Goal: Entertainment & Leisure: Consume media (video, audio)

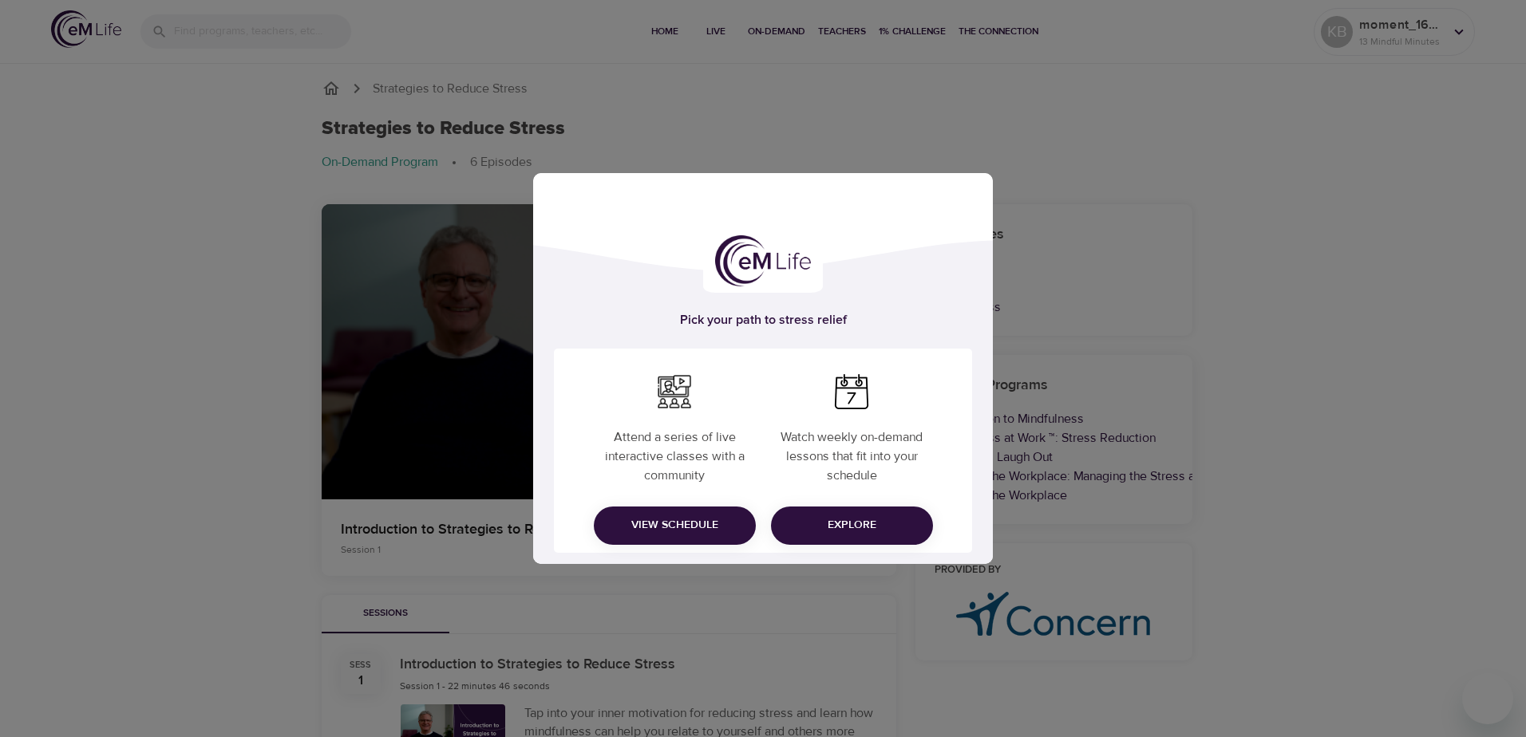
click at [1339, 506] on div "Pick your path to stress relief Attend a series of live interactive classes wit…" at bounding box center [763, 368] width 1526 height 737
click at [879, 519] on span "Explore" at bounding box center [852, 525] width 136 height 20
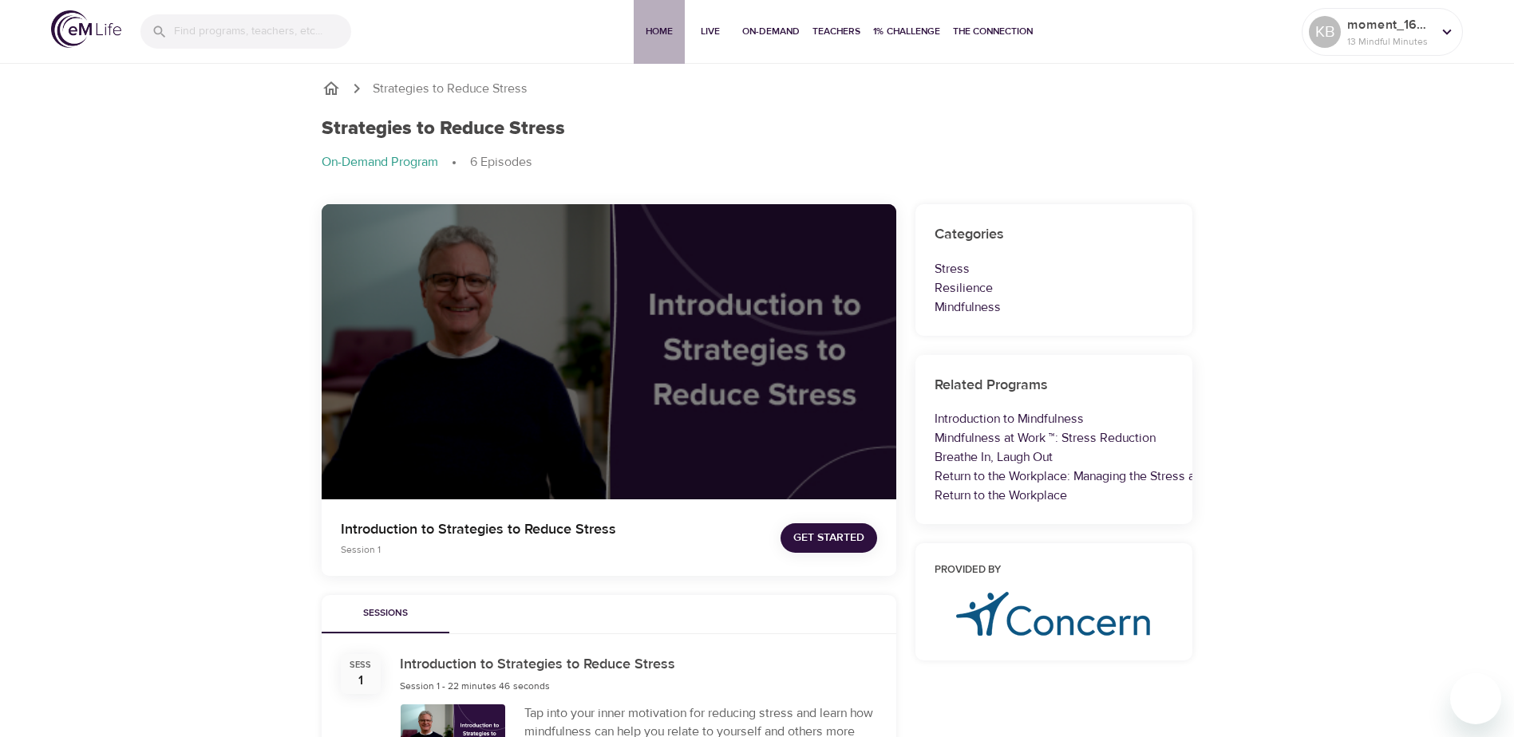
click at [648, 31] on span "Home" at bounding box center [659, 31] width 38 height 17
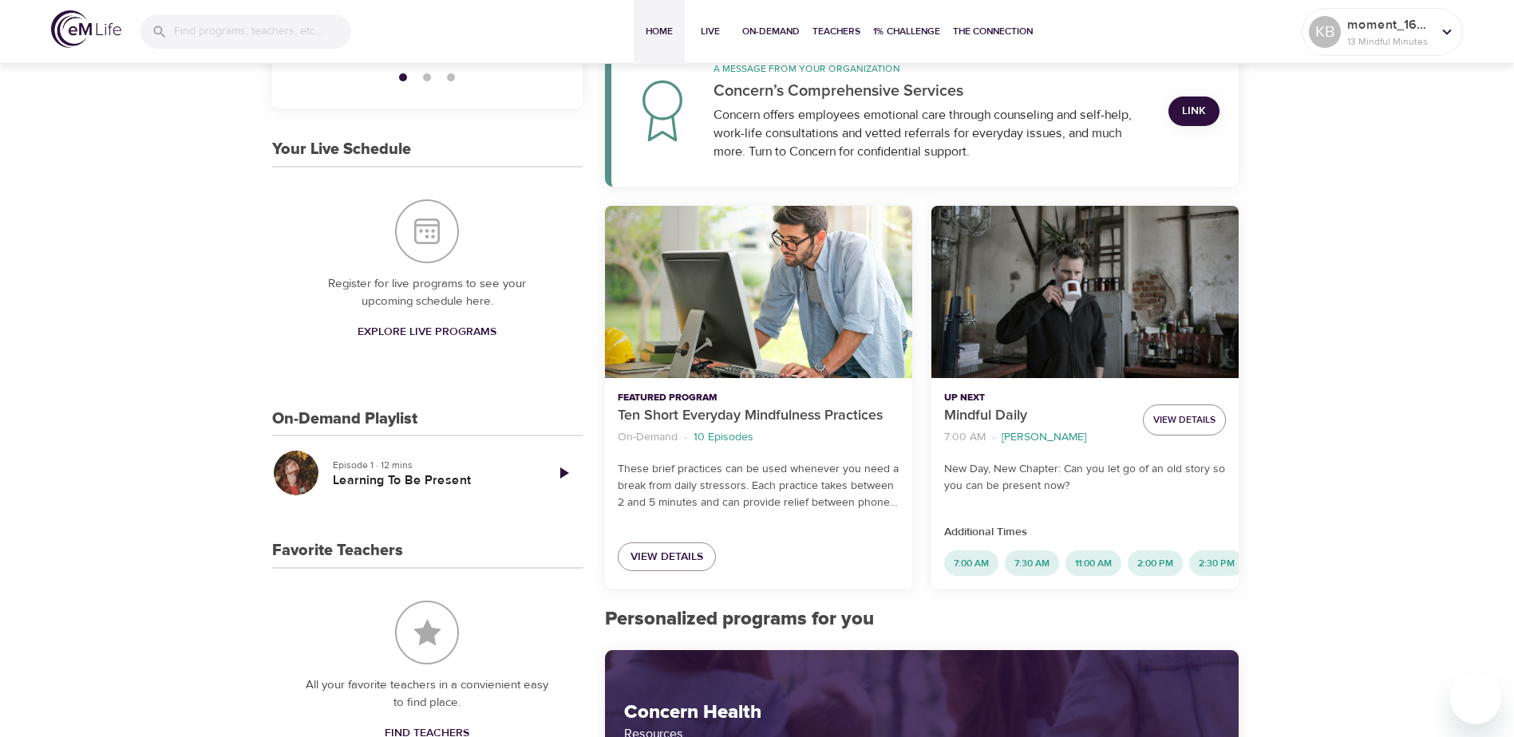
scroll to position [319, 0]
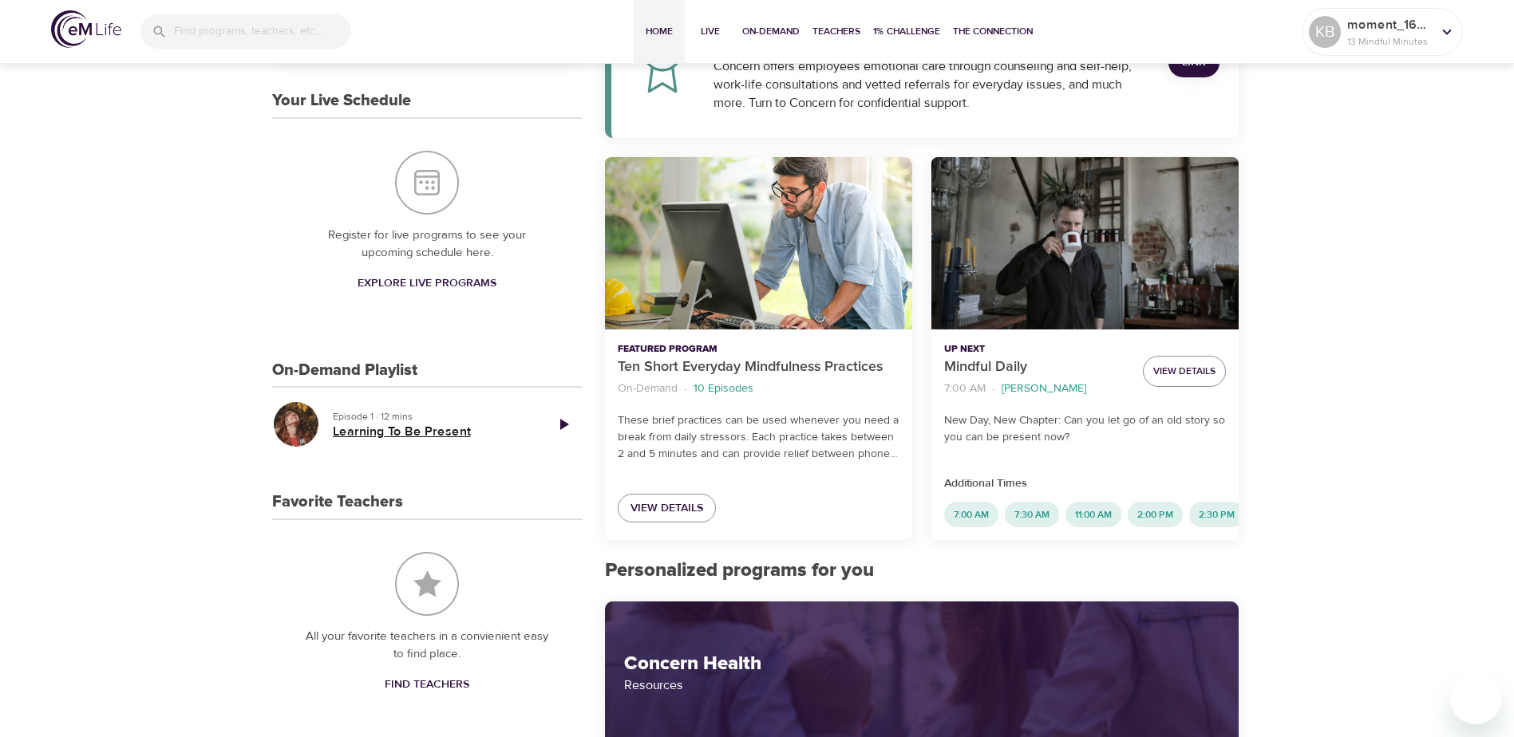
click at [425, 433] on h5 "Learning To Be Present" at bounding box center [432, 432] width 199 height 17
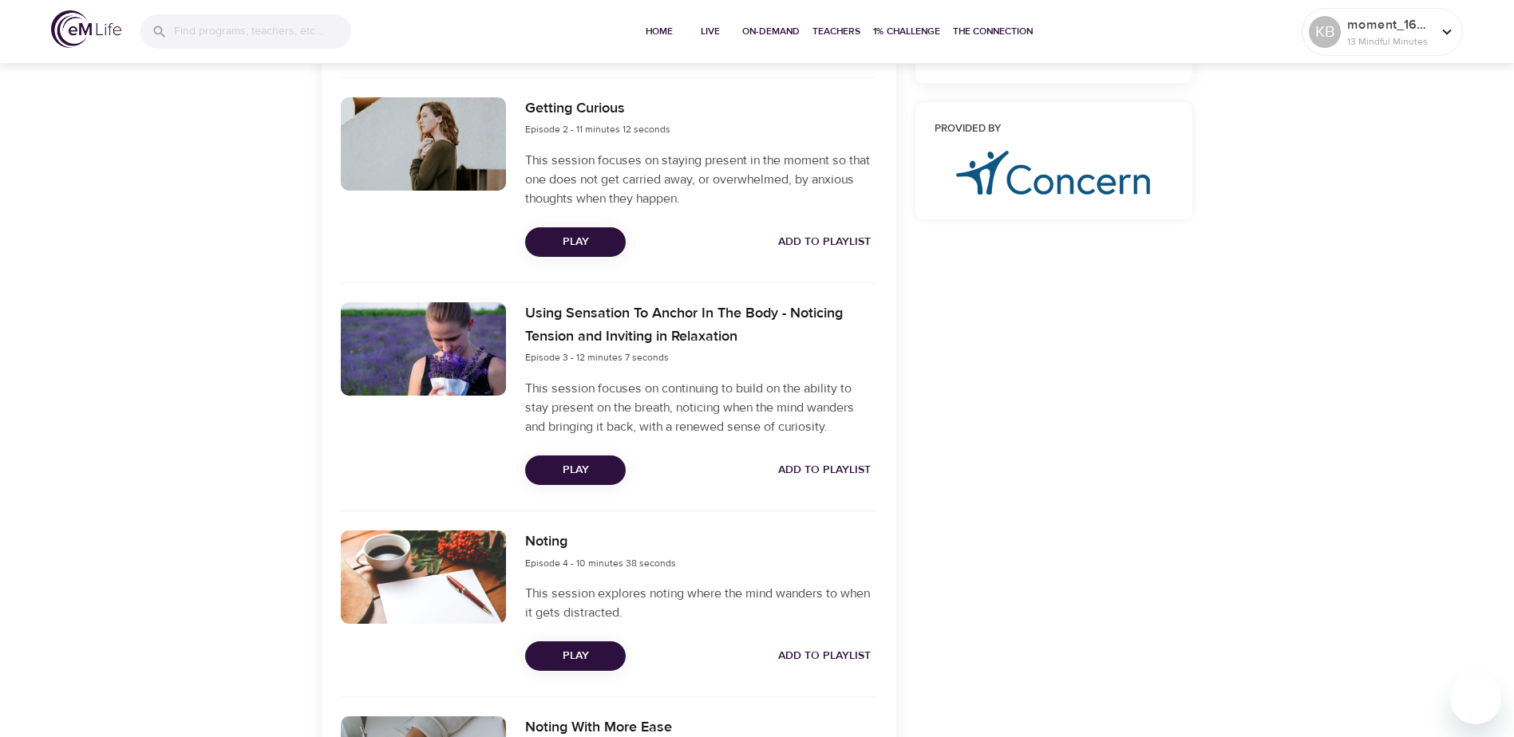
scroll to position [559, 0]
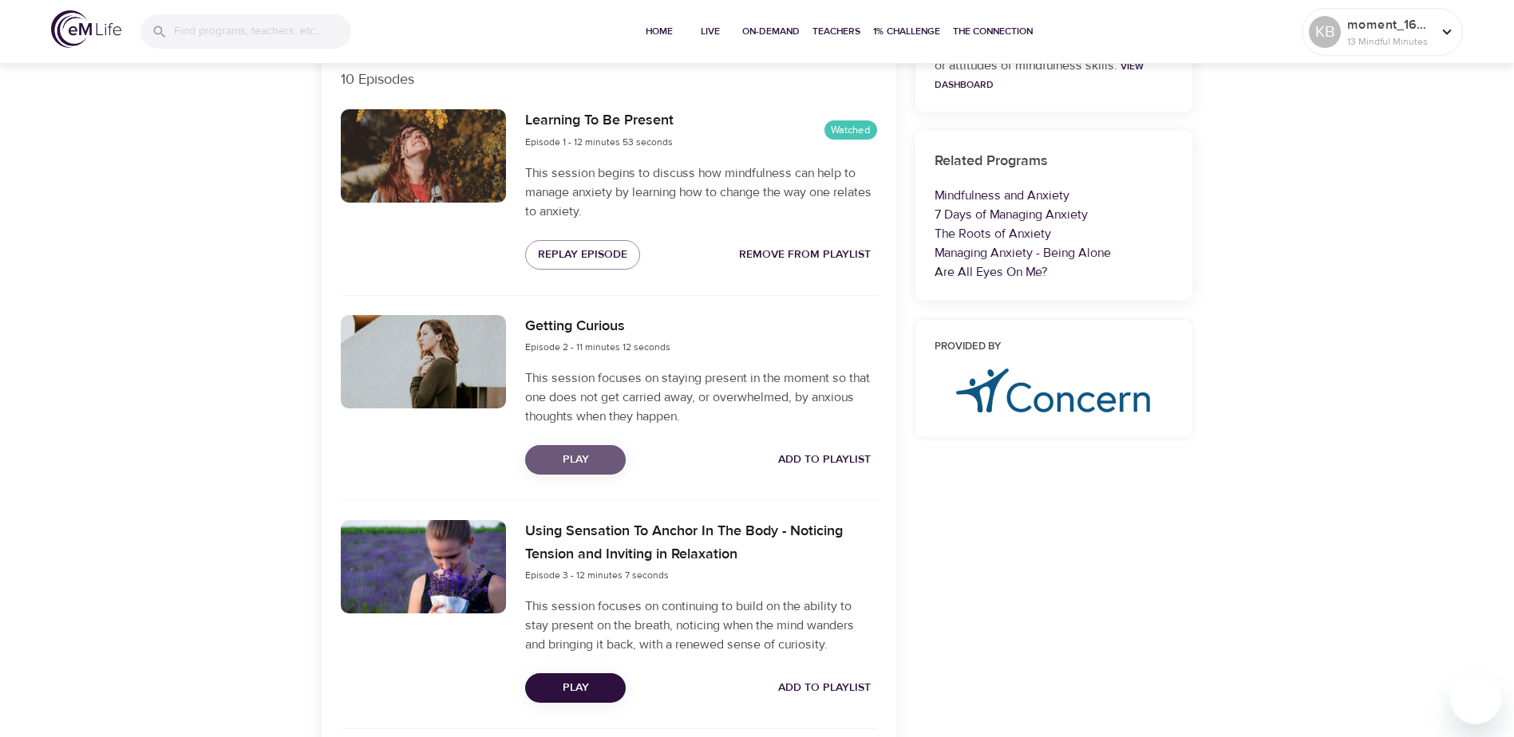
click at [586, 456] on span "Play" at bounding box center [575, 460] width 75 height 20
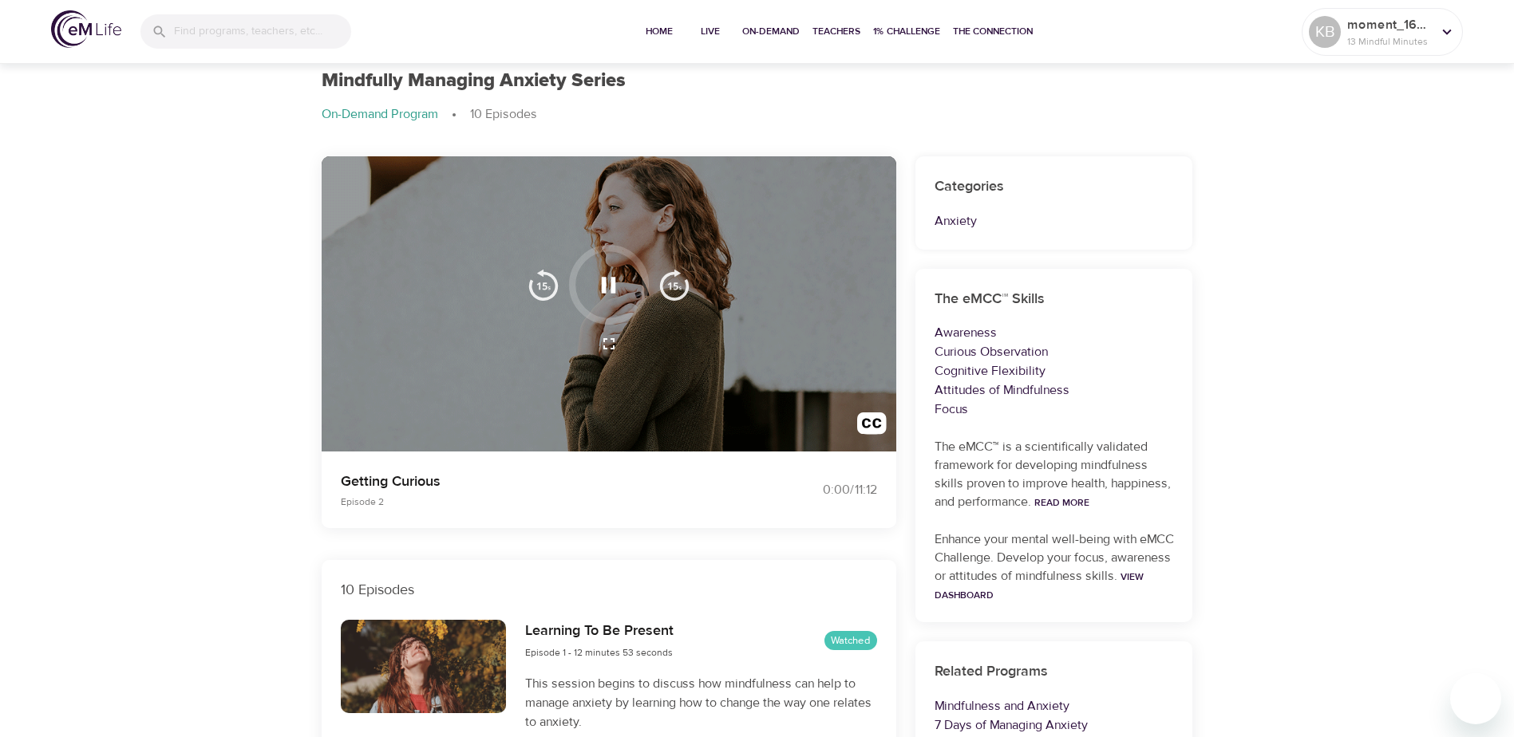
scroll to position [0, 0]
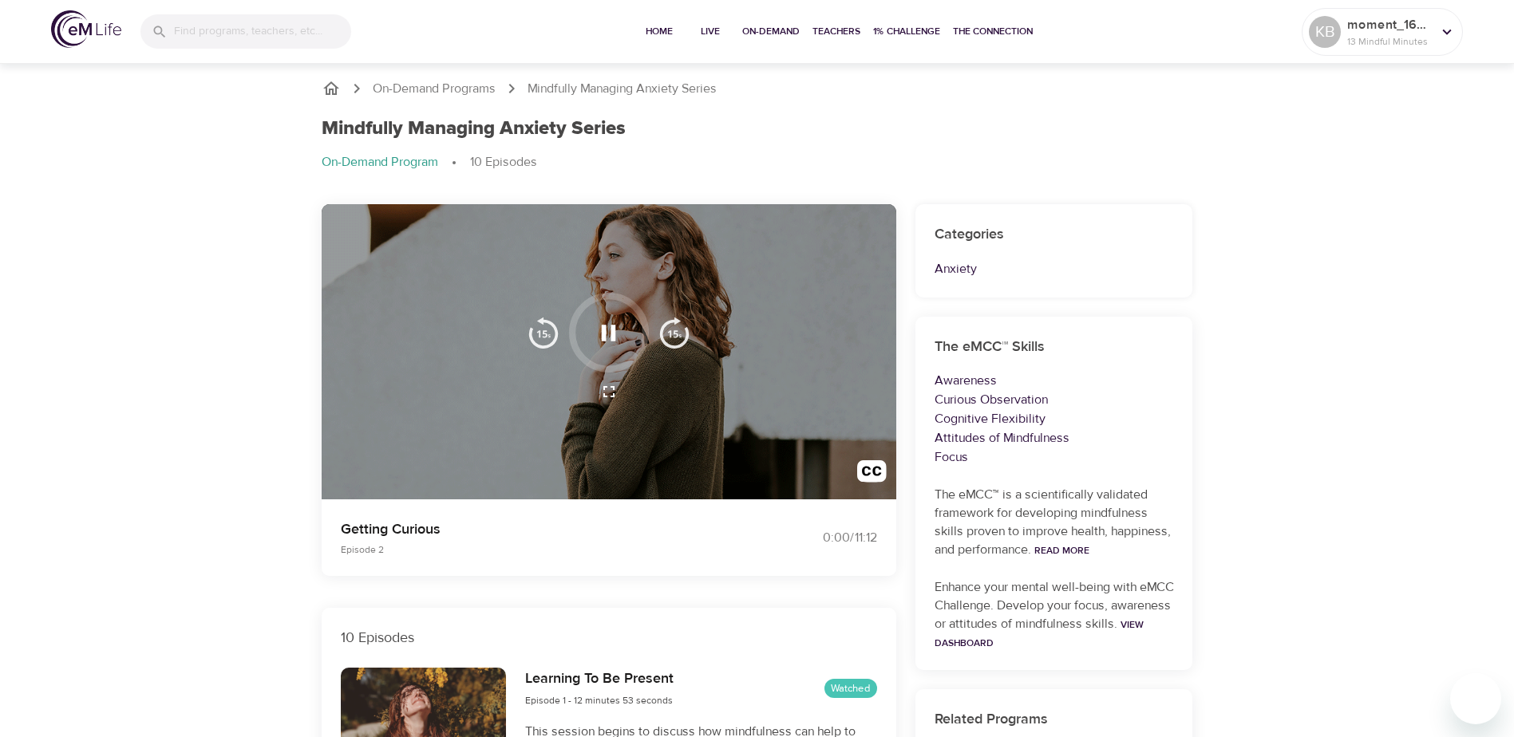
click at [610, 334] on icon "button" at bounding box center [608, 333] width 28 height 28
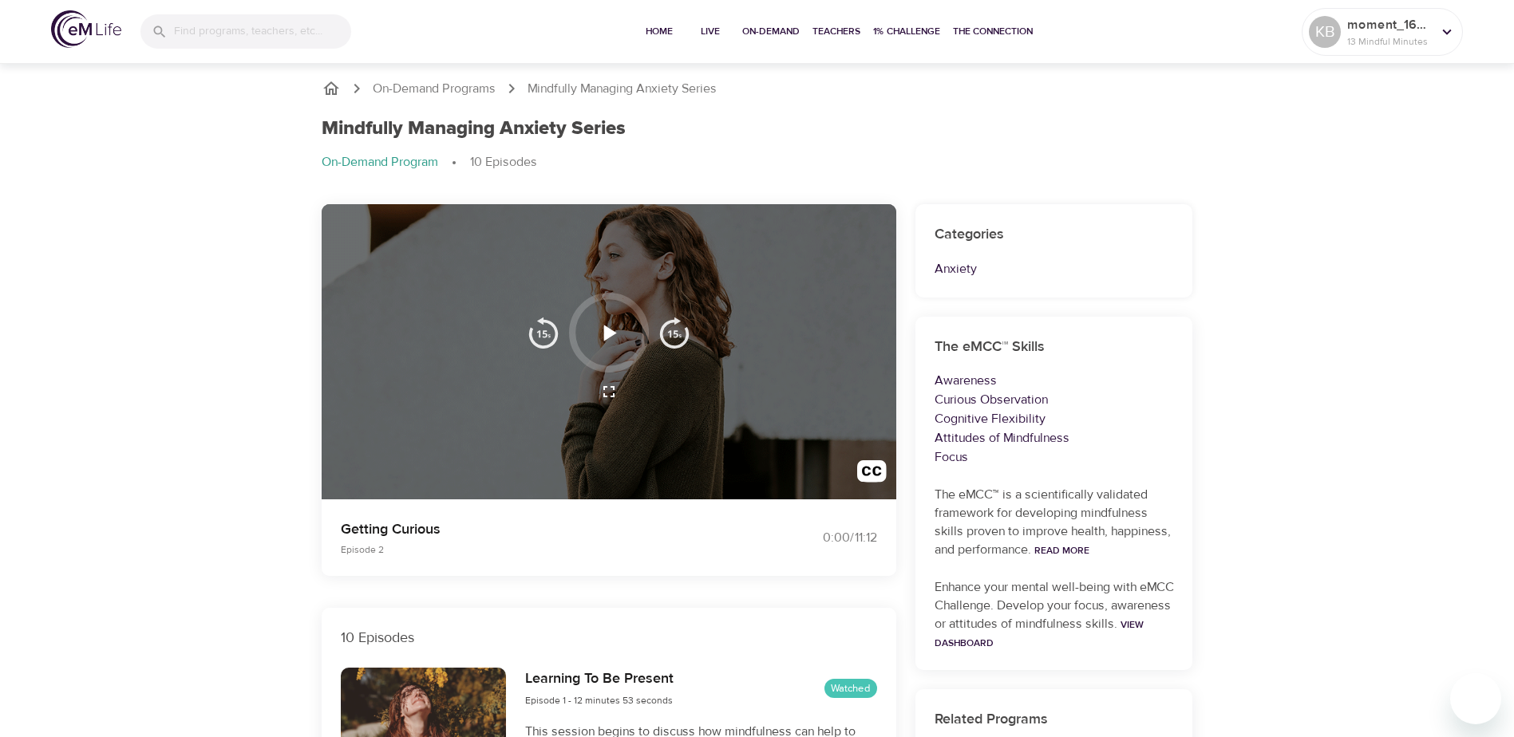
click at [610, 336] on icon "button" at bounding box center [610, 333] width 13 height 16
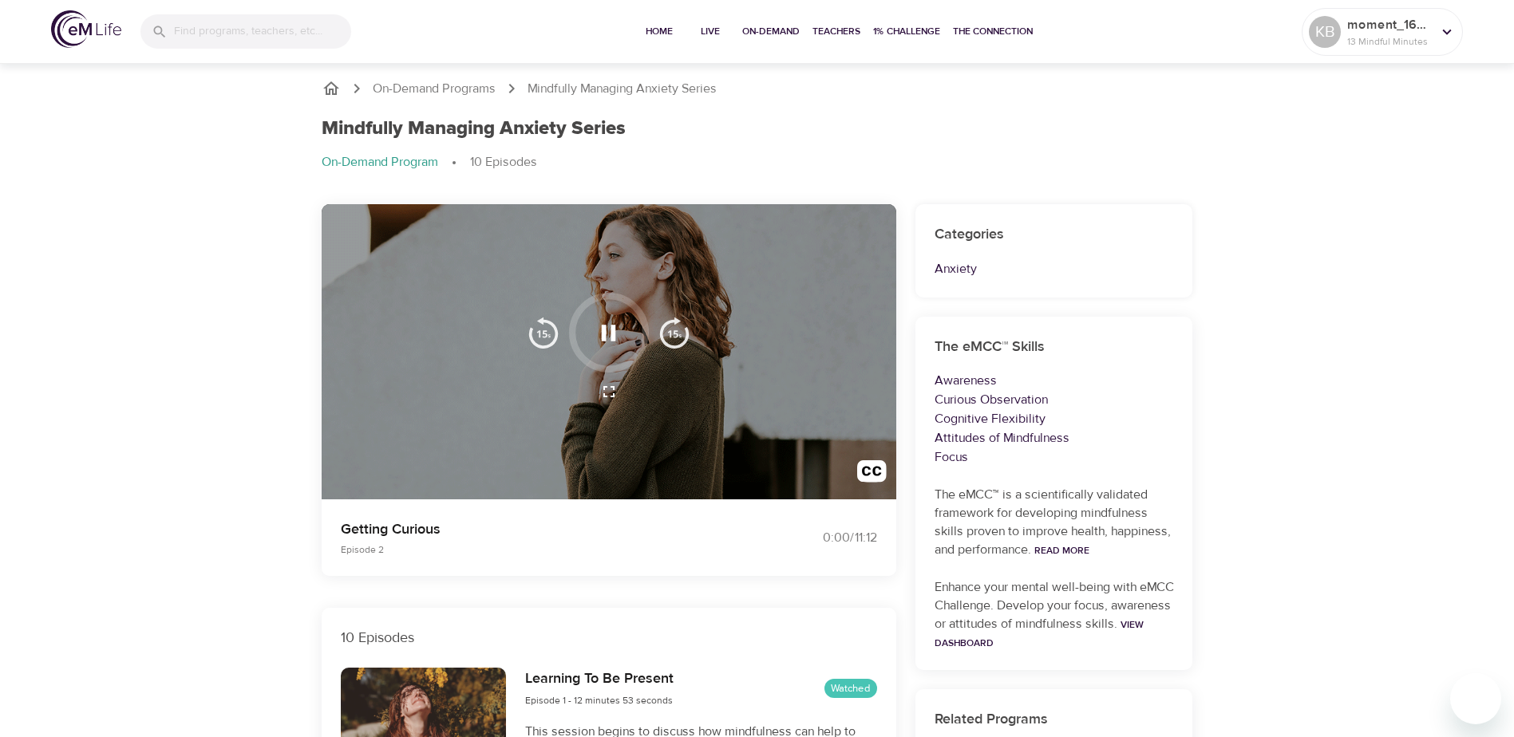
click at [456, 475] on div at bounding box center [609, 352] width 574 height 296
click at [497, 519] on p "Getting Curious" at bounding box center [539, 530] width 397 height 22
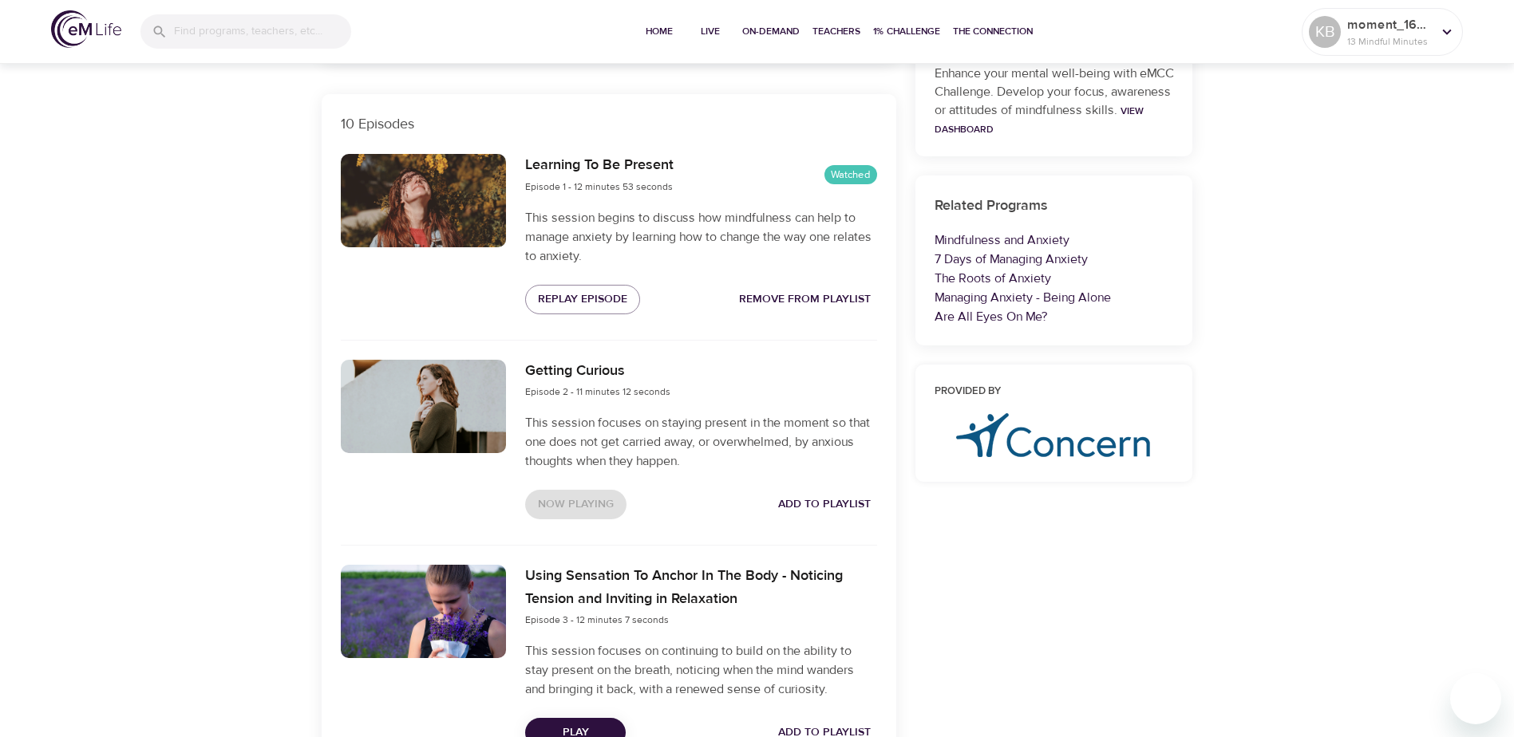
scroll to position [718, 0]
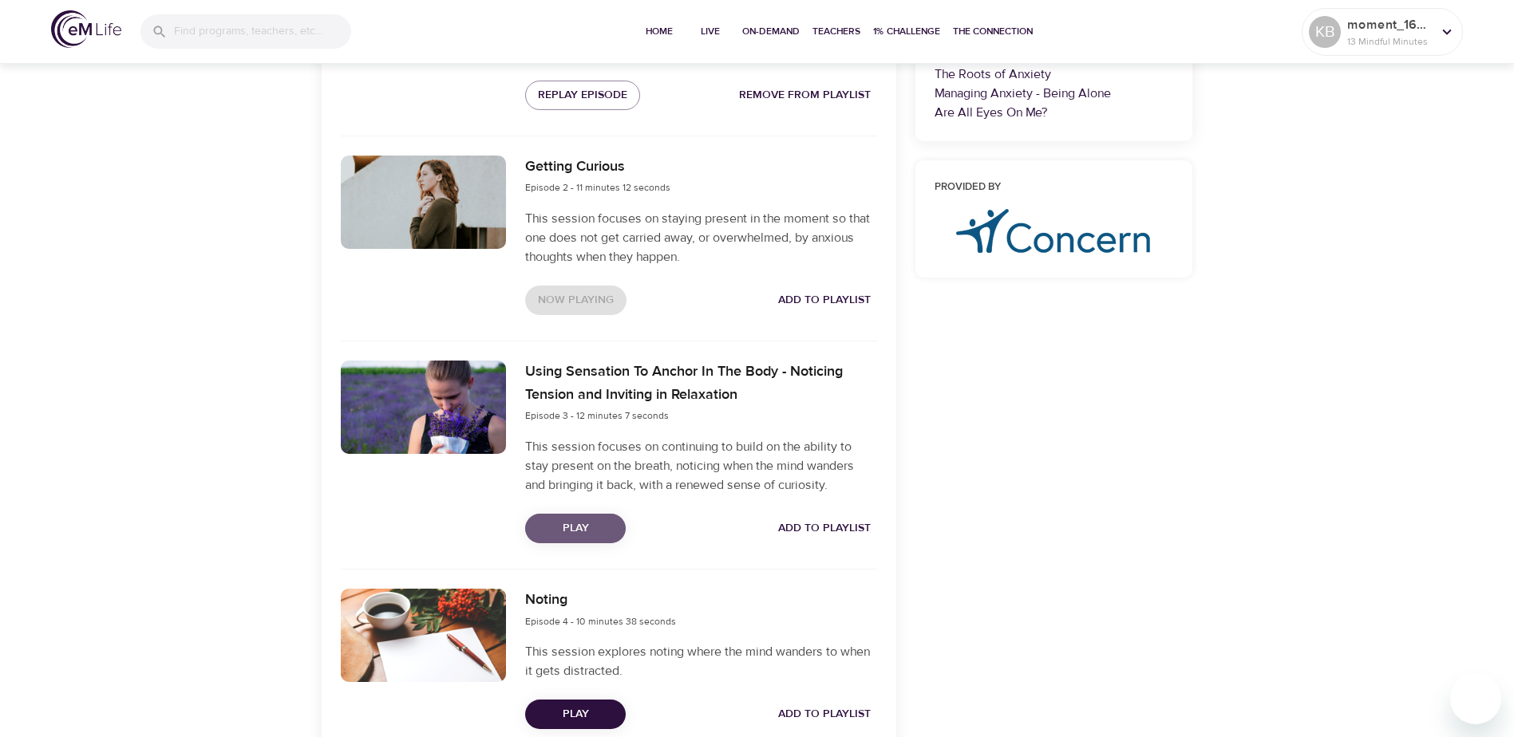
click at [588, 521] on span "Play" at bounding box center [575, 529] width 75 height 20
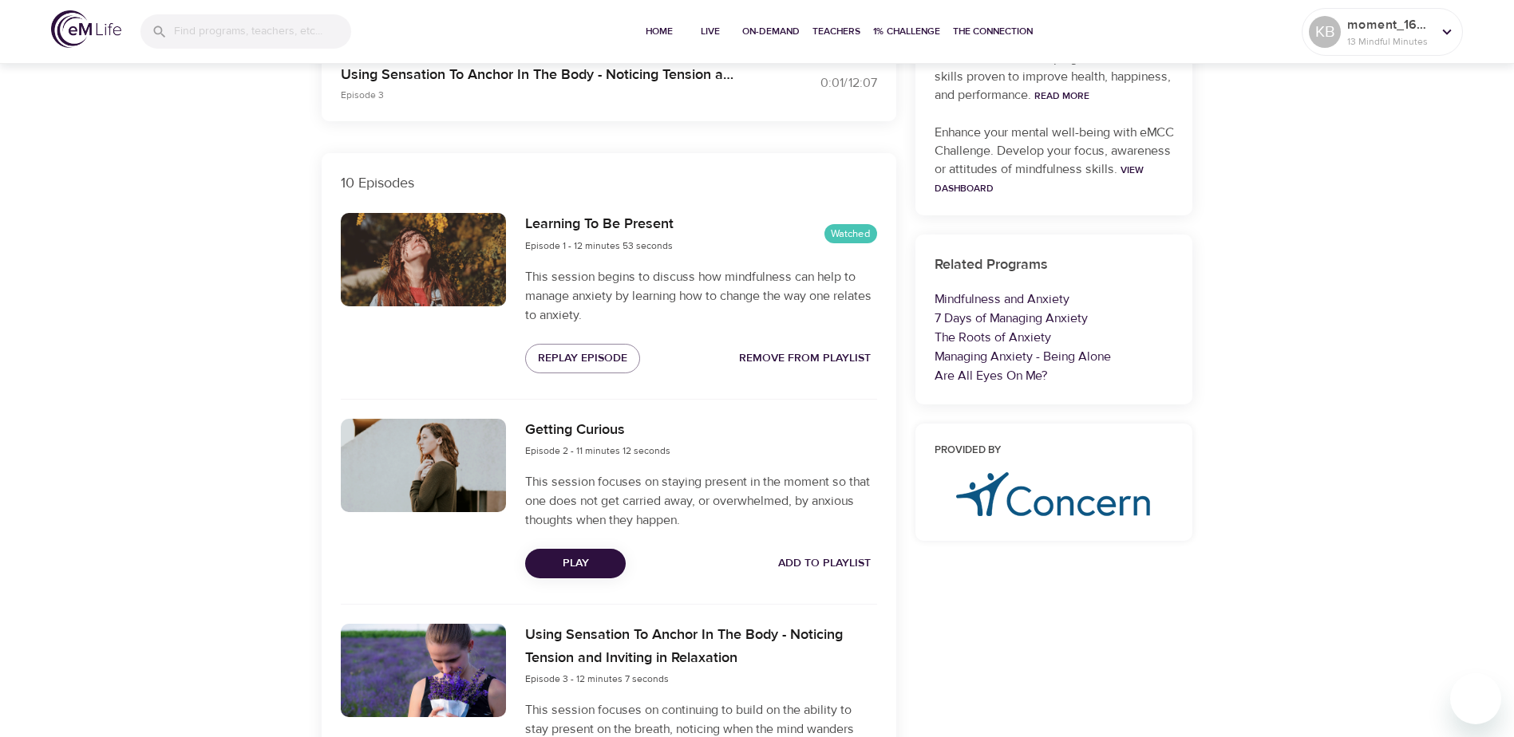
scroll to position [479, 0]
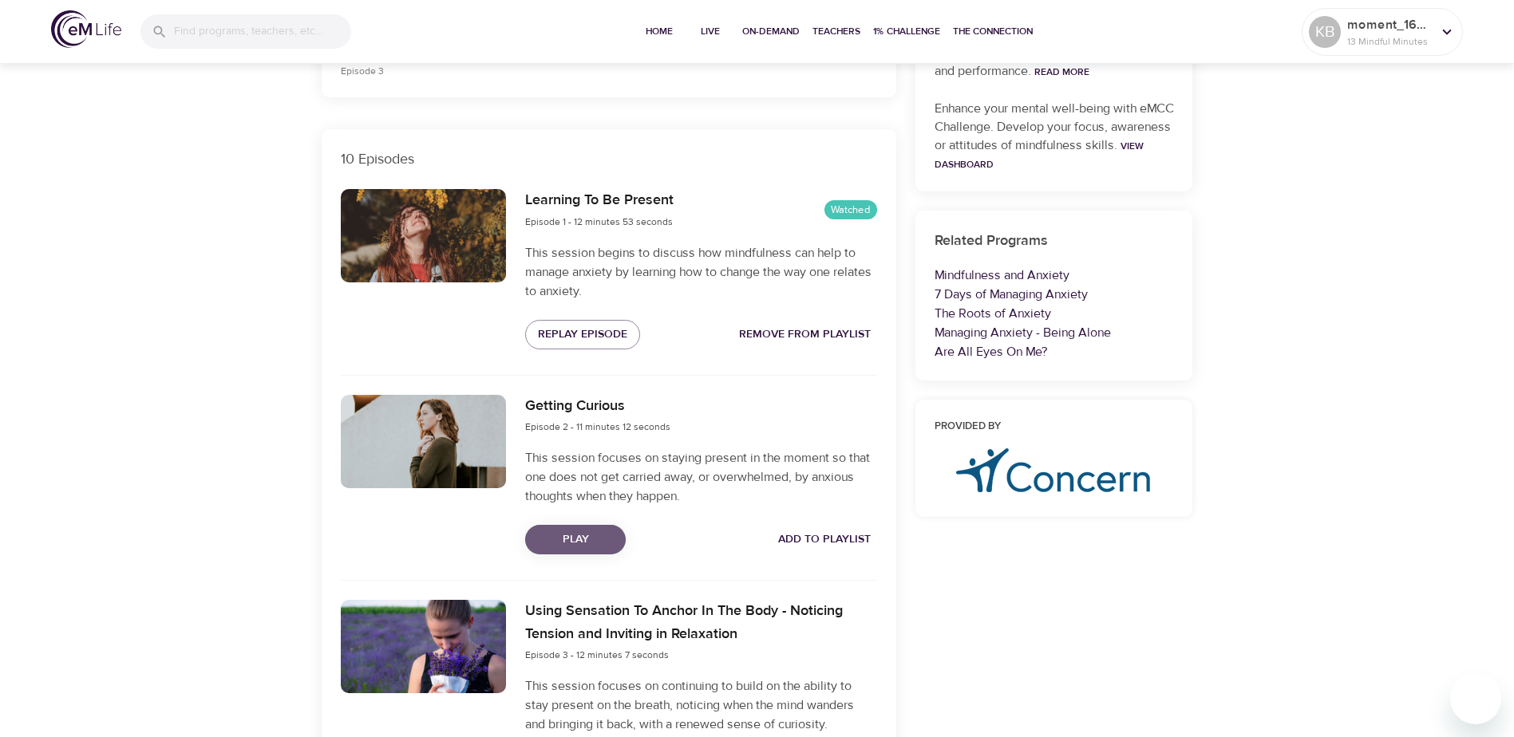
click at [586, 538] on span "Play" at bounding box center [575, 540] width 75 height 20
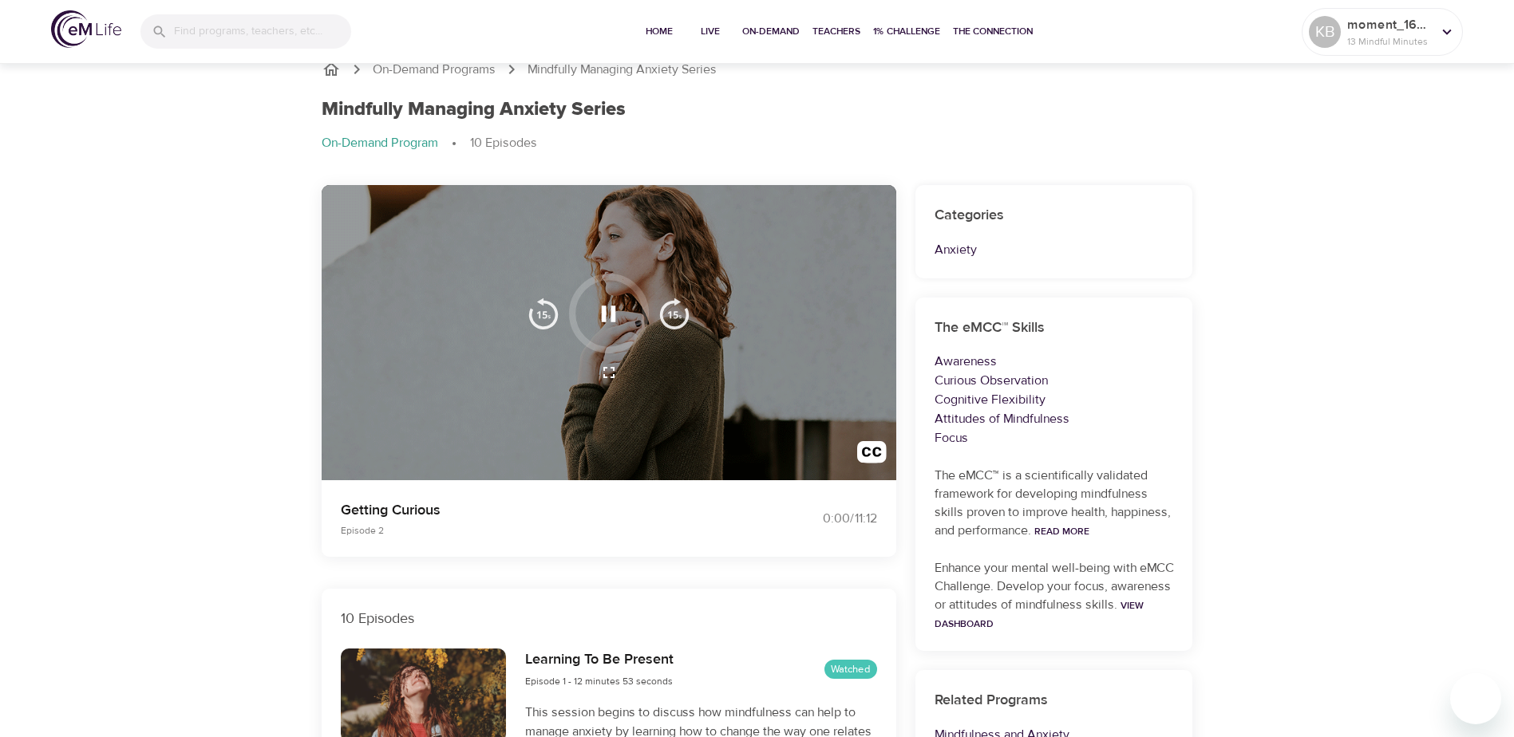
scroll to position [0, 0]
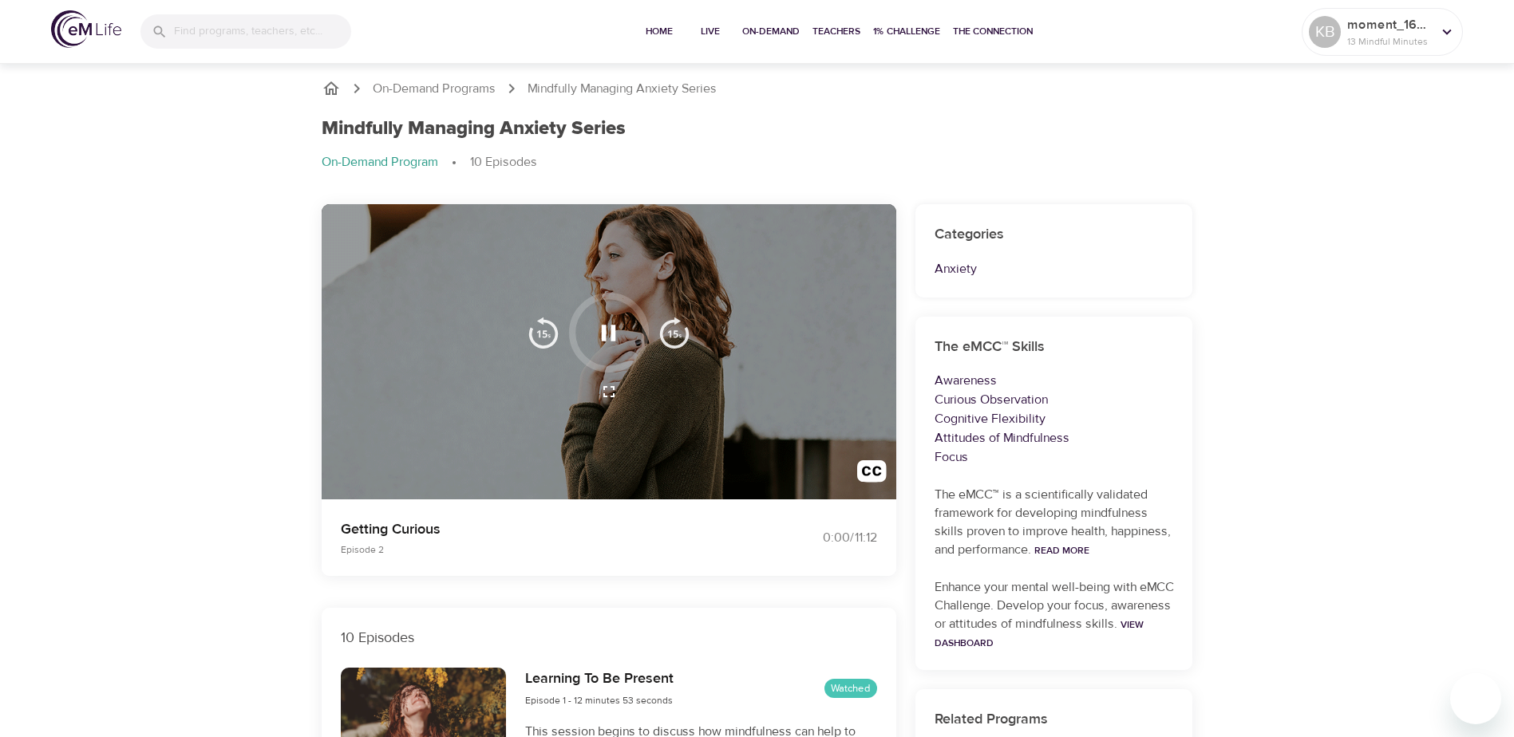
click at [689, 337] on img "button" at bounding box center [674, 333] width 32 height 32
click at [678, 334] on img "button" at bounding box center [674, 333] width 32 height 32
click at [612, 340] on icon "button" at bounding box center [609, 333] width 14 height 16
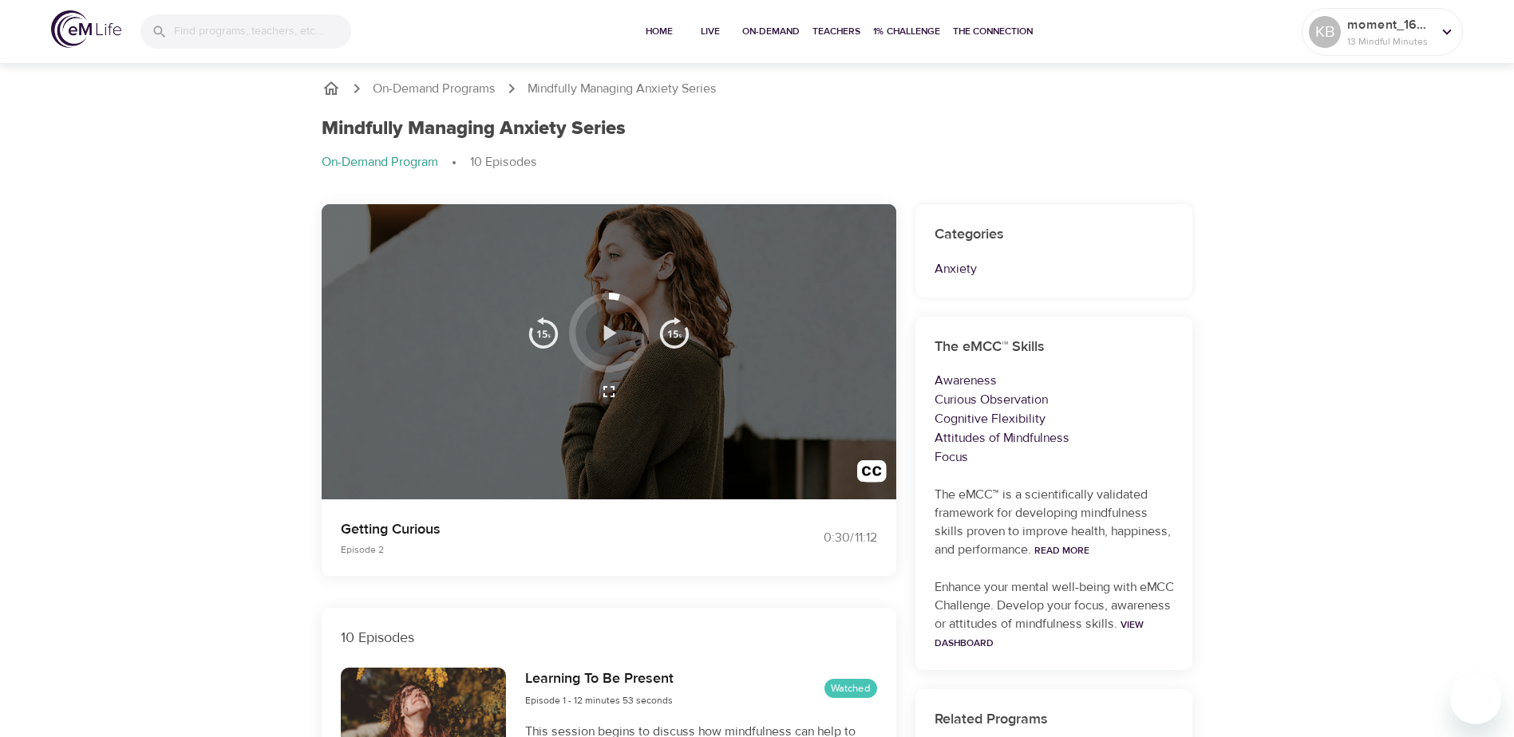
click at [612, 340] on icon "button" at bounding box center [608, 333] width 28 height 28
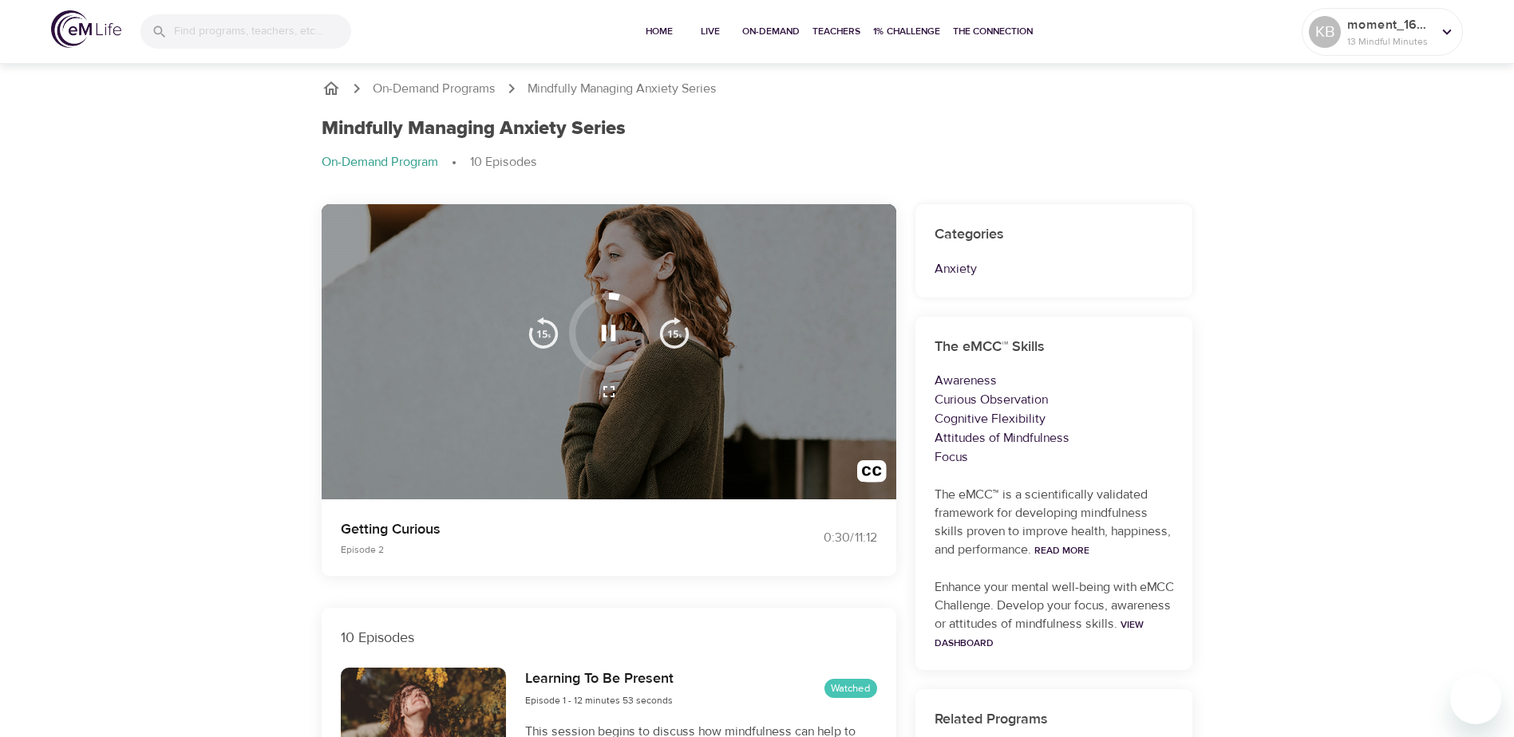
click at [599, 482] on div at bounding box center [609, 352] width 574 height 296
click at [620, 326] on icon "button" at bounding box center [608, 333] width 28 height 28
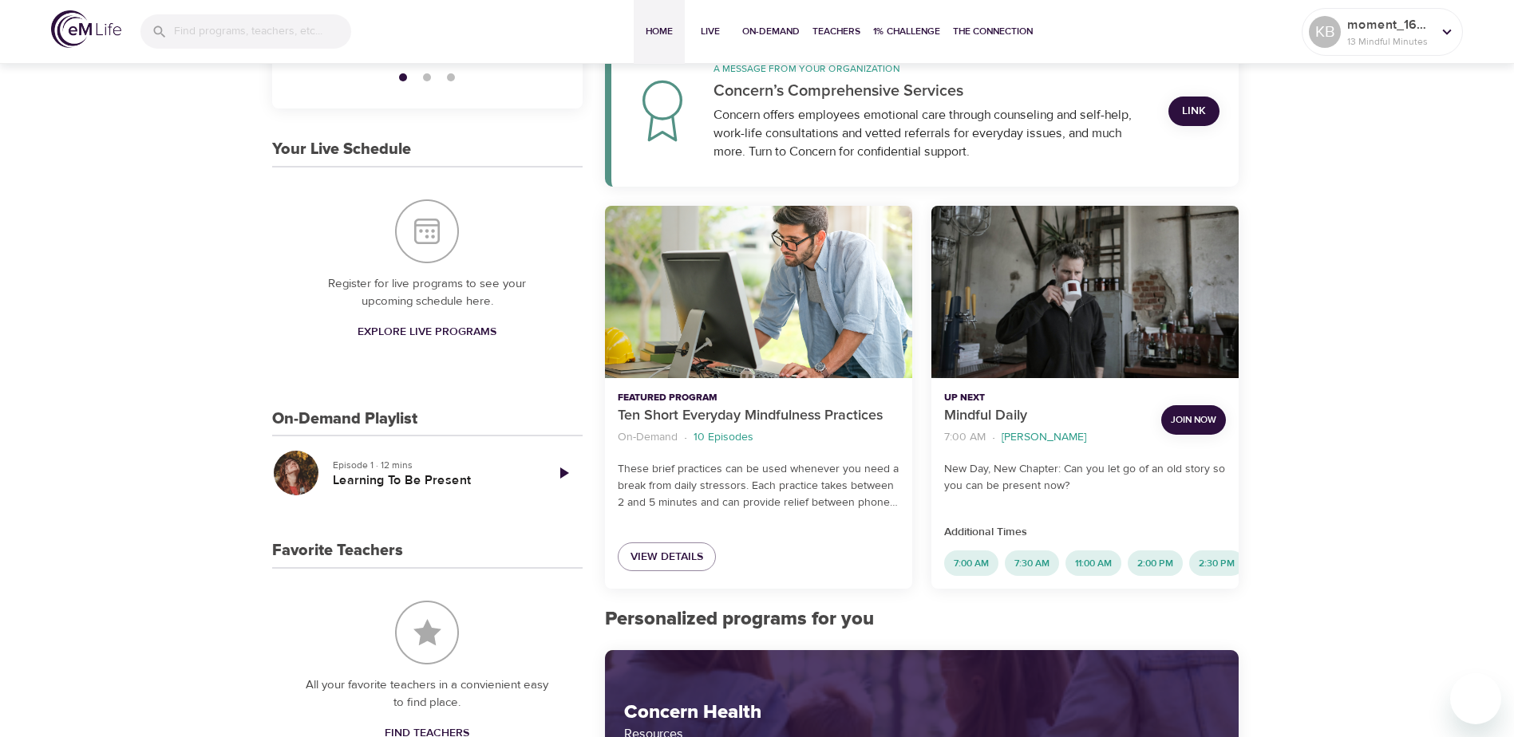
scroll to position [399, 0]
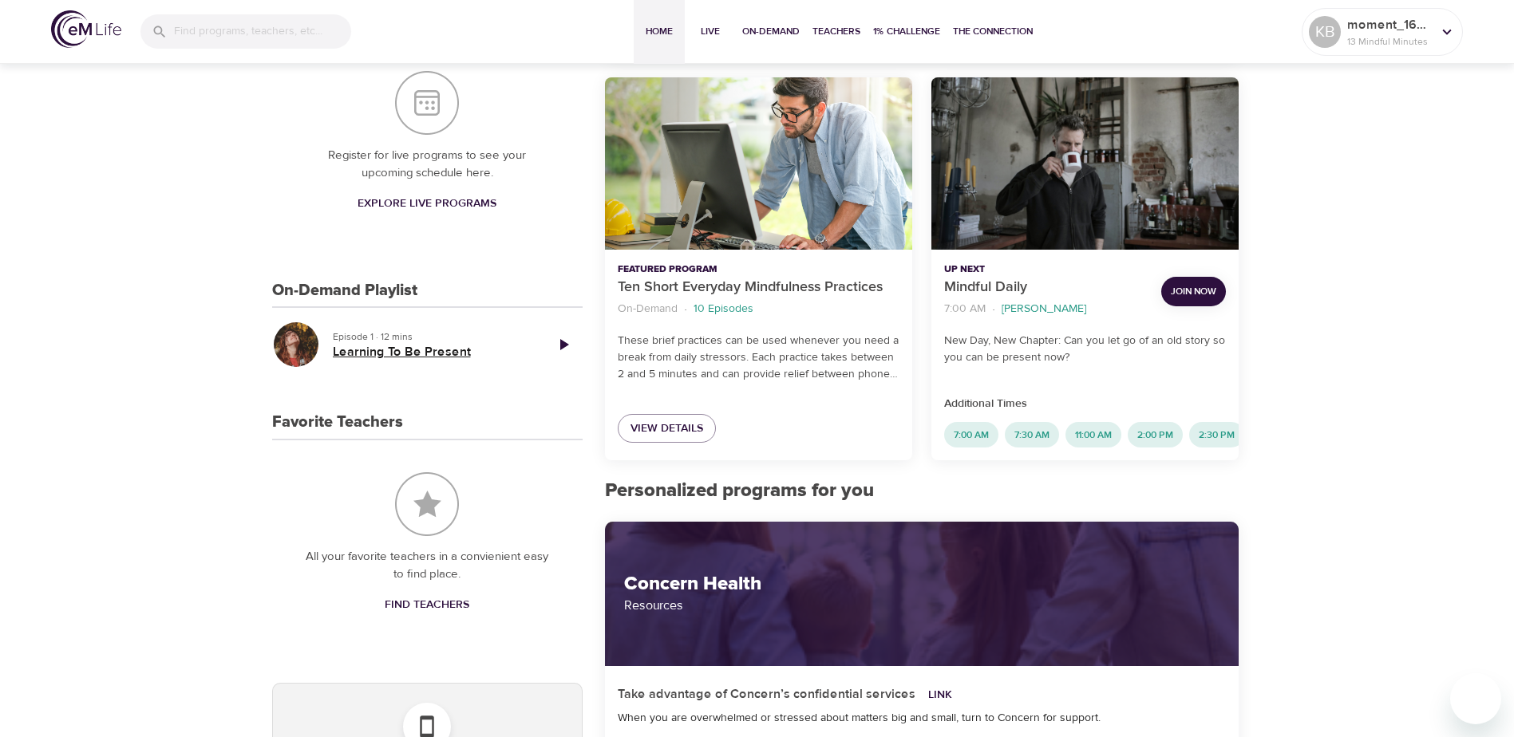
click at [468, 347] on h5 "Learning To Be Present" at bounding box center [432, 352] width 199 height 17
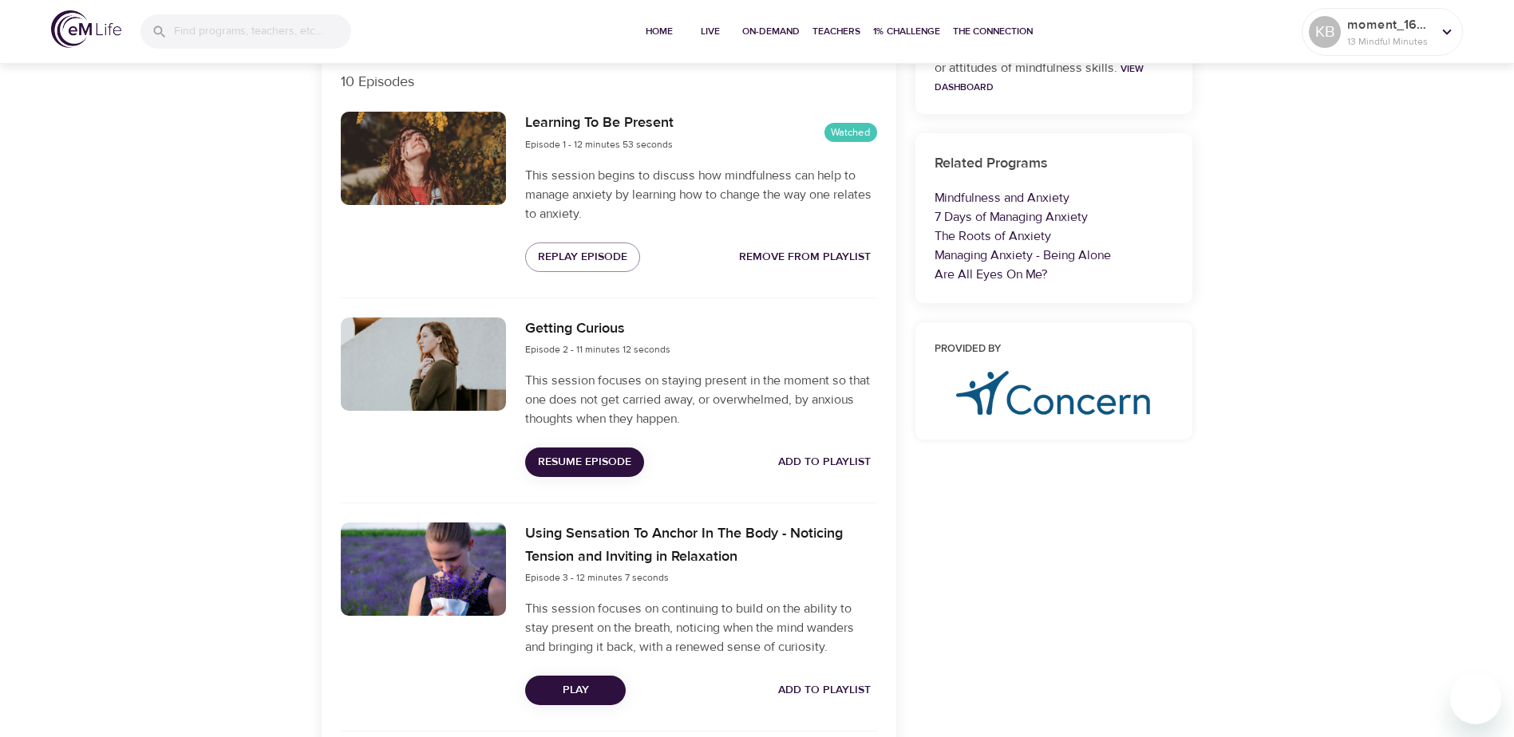
scroll to position [638, 0]
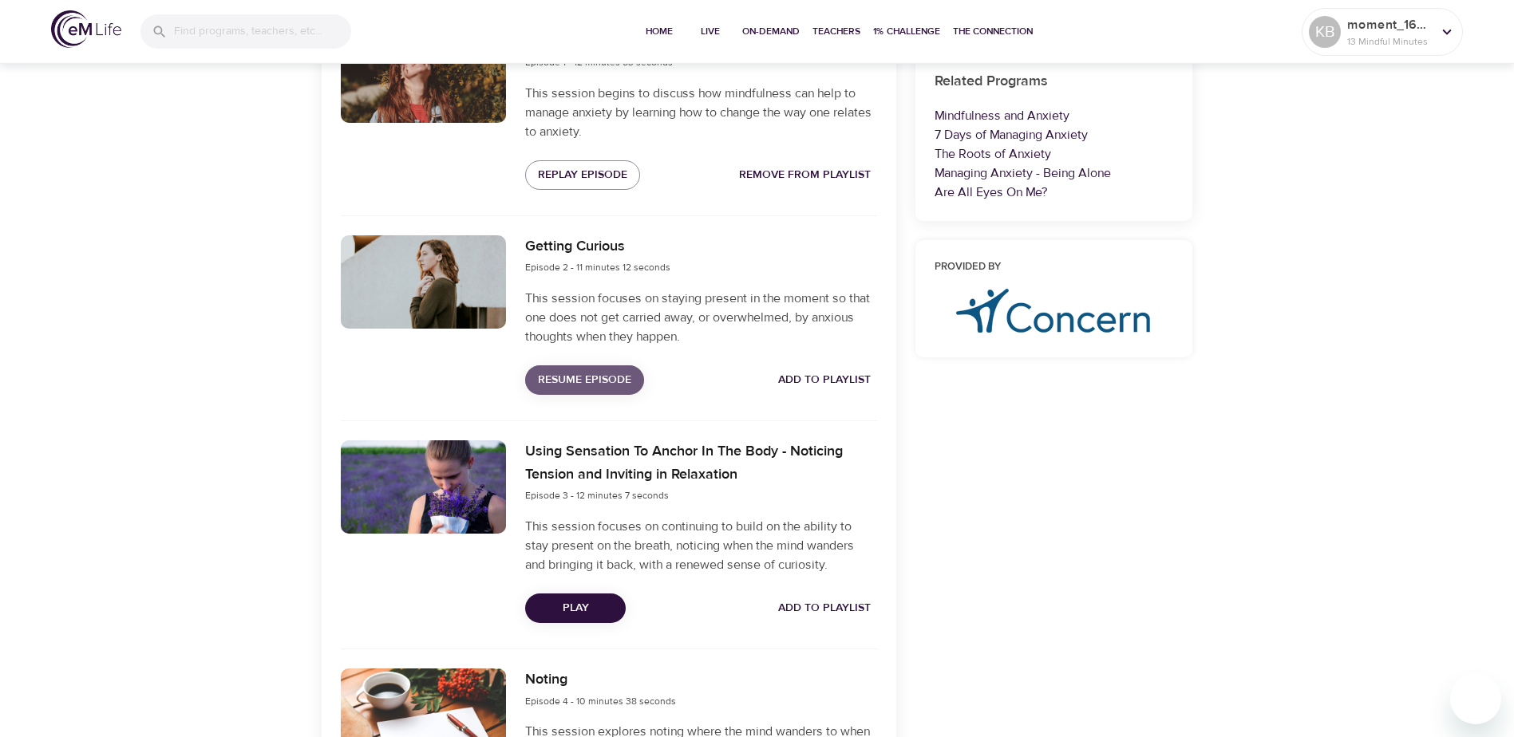
click at [606, 384] on span "Resume Episode" at bounding box center [584, 380] width 93 height 20
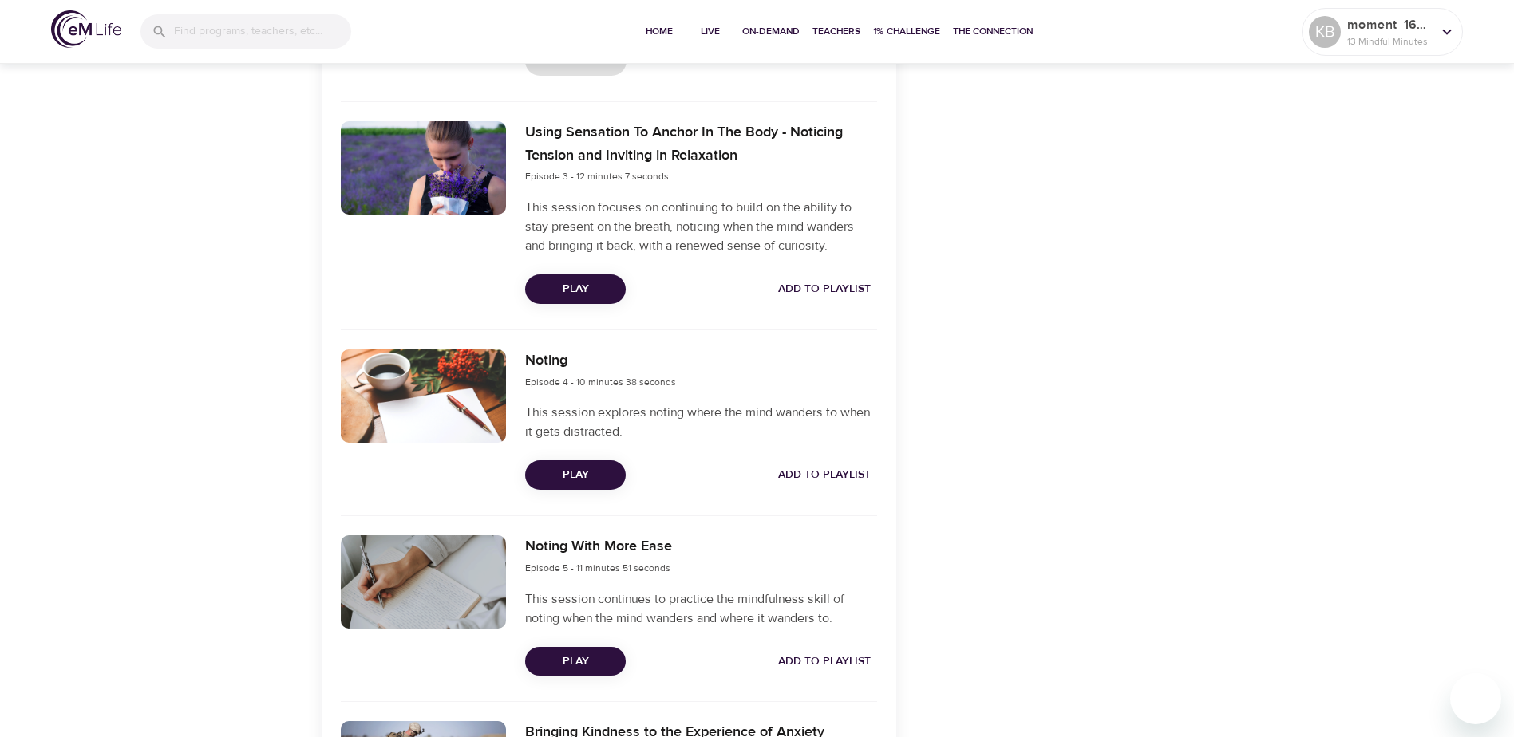
scroll to position [878, 0]
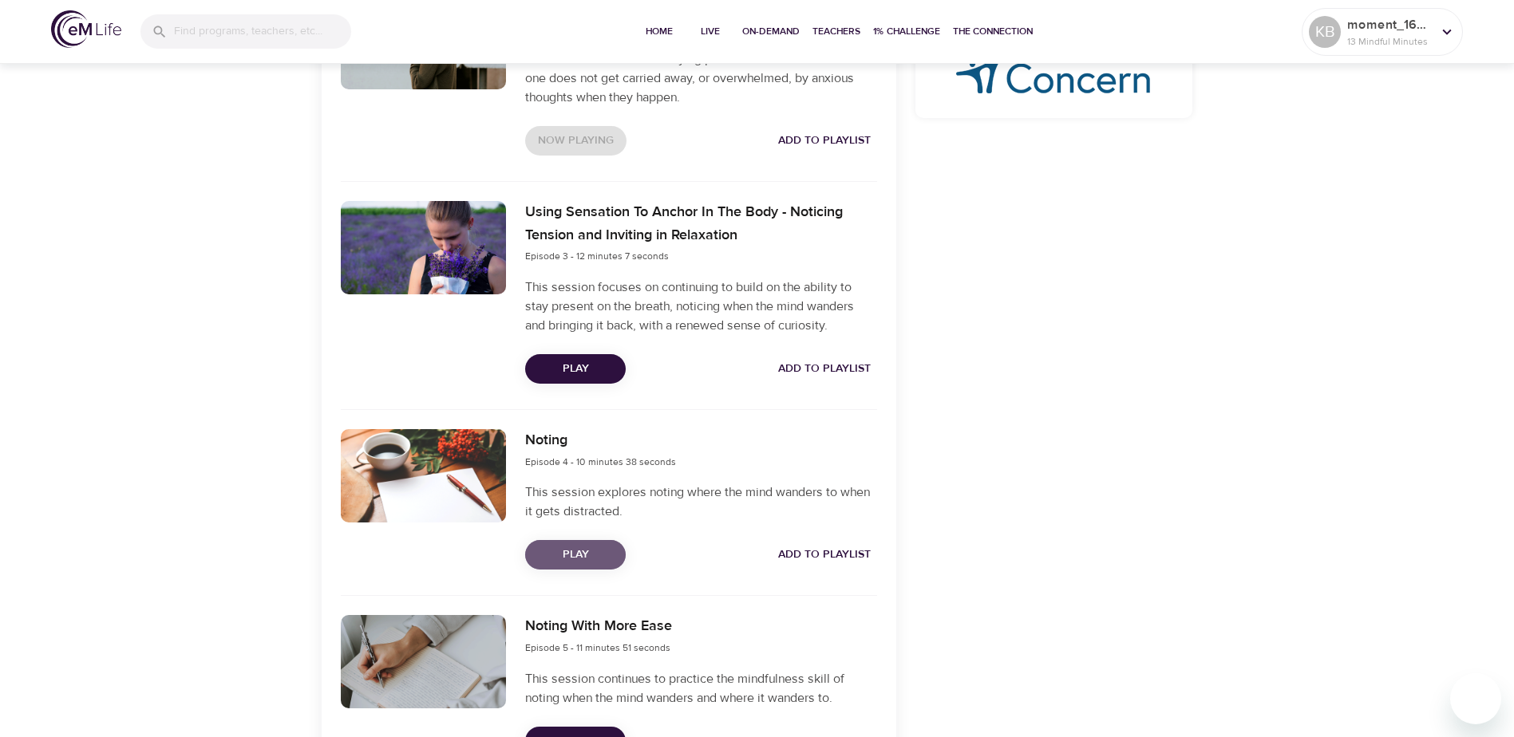
click at [577, 556] on span "Play" at bounding box center [575, 555] width 75 height 20
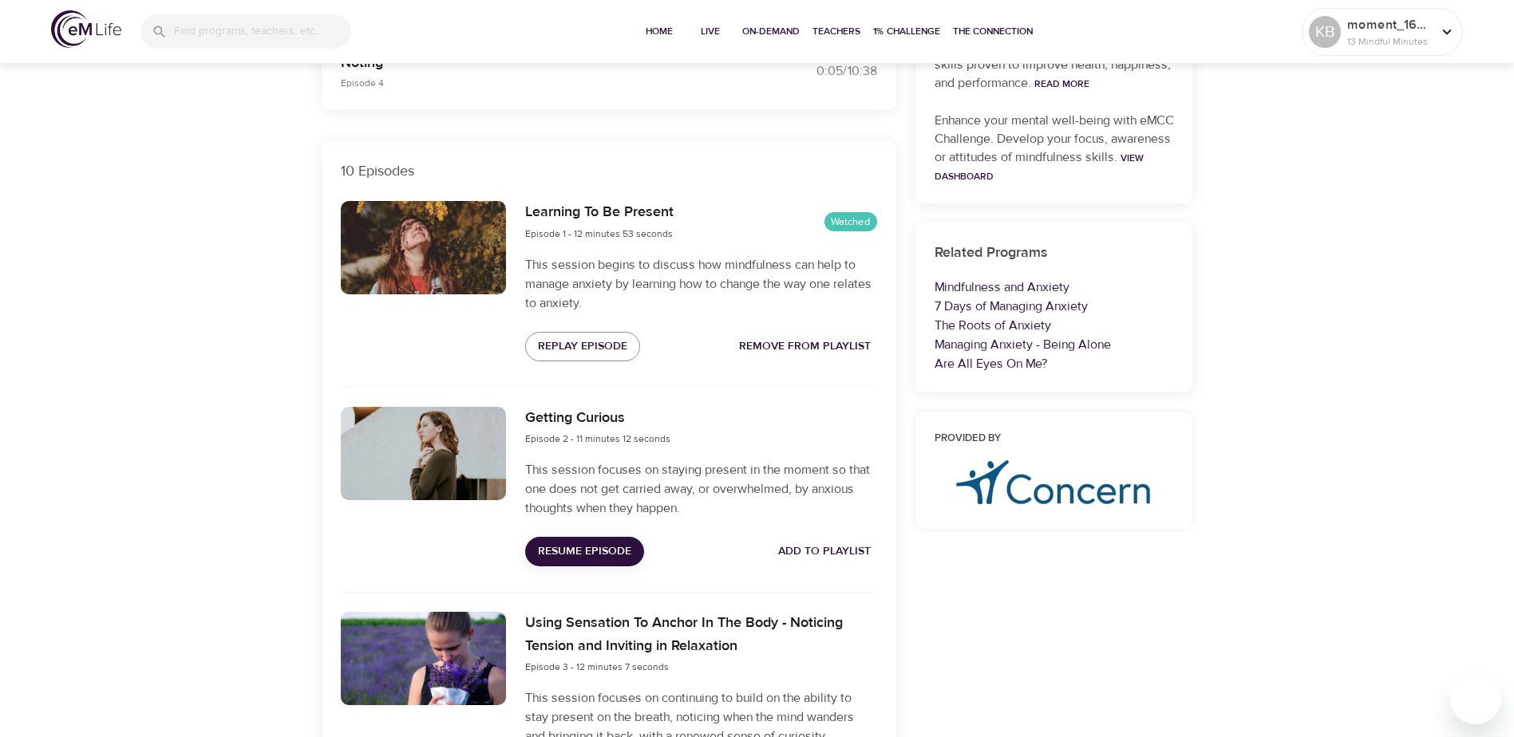
scroll to position [479, 0]
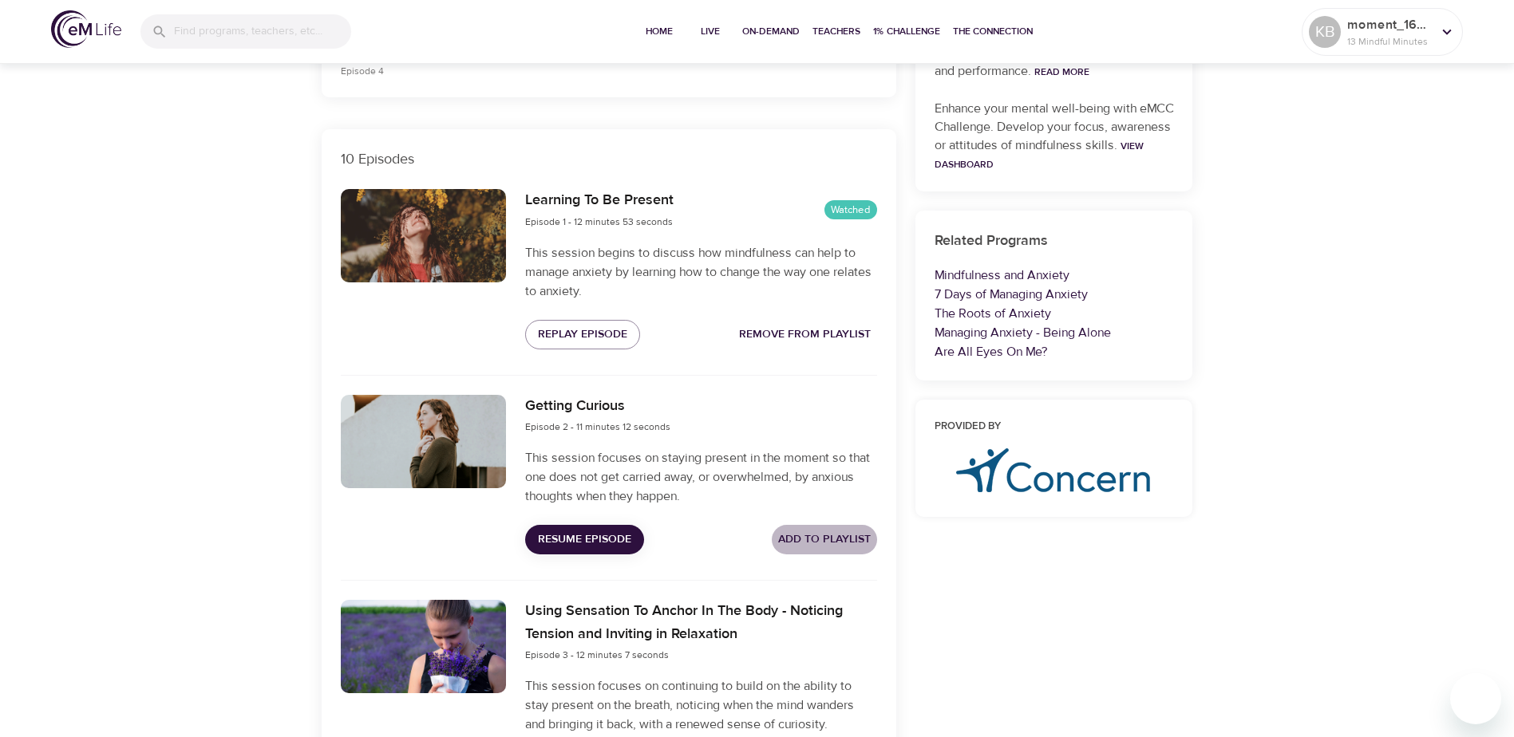
click at [800, 538] on span "Add to Playlist" at bounding box center [824, 540] width 93 height 20
click at [571, 539] on span "Resume Episode" at bounding box center [584, 540] width 93 height 20
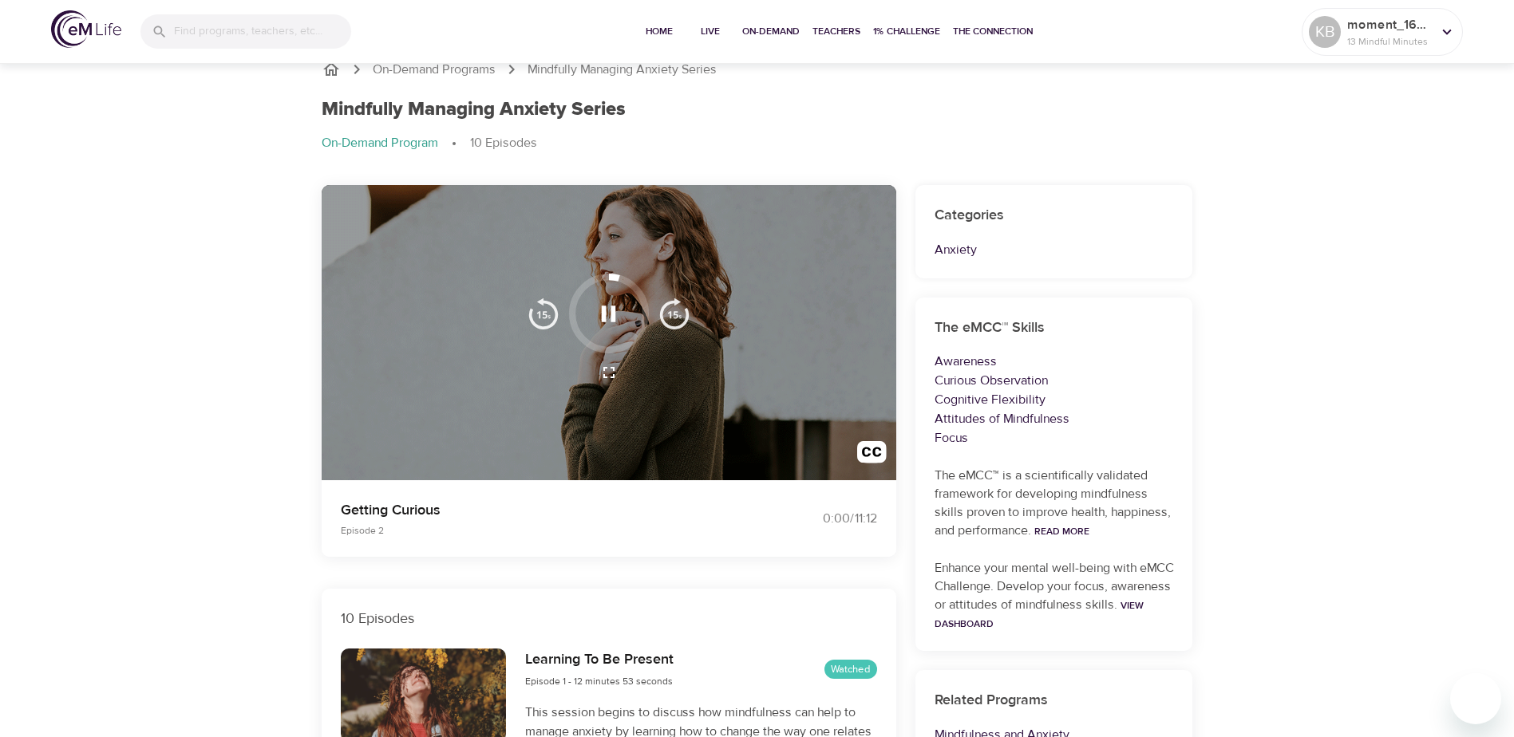
scroll to position [0, 0]
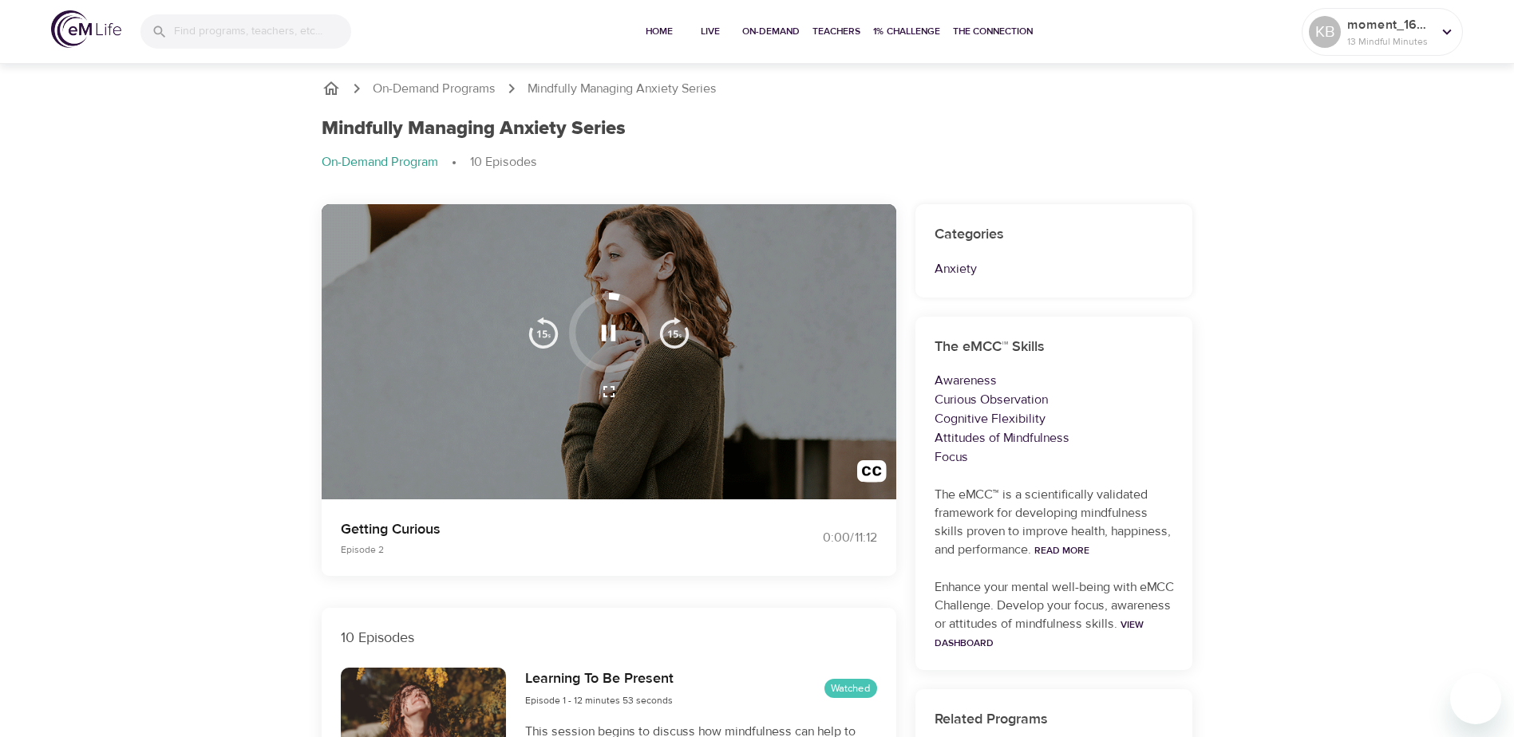
click at [627, 302] on div at bounding box center [609, 333] width 80 height 80
drag, startPoint x: 632, startPoint y: 306, endPoint x: 657, endPoint y: 359, distance: 59.2
click at [657, 359] on div at bounding box center [609, 333] width 182 height 80
drag, startPoint x: 621, startPoint y: 365, endPoint x: 584, endPoint y: 369, distance: 36.8
click at [584, 369] on div at bounding box center [609, 333] width 80 height 80
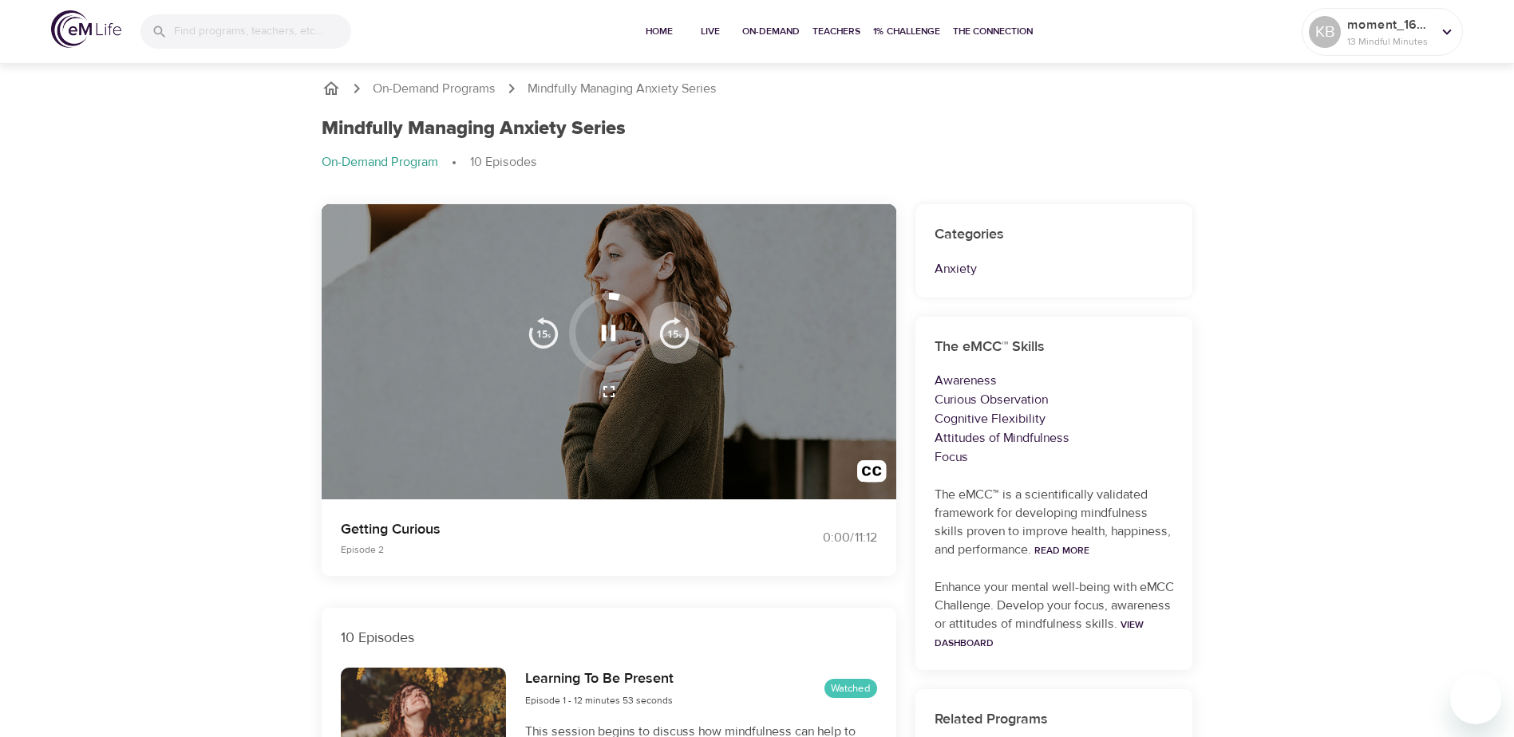
click at [674, 337] on img "button" at bounding box center [674, 333] width 32 height 32
click at [613, 340] on icon "button" at bounding box center [609, 333] width 14 height 16
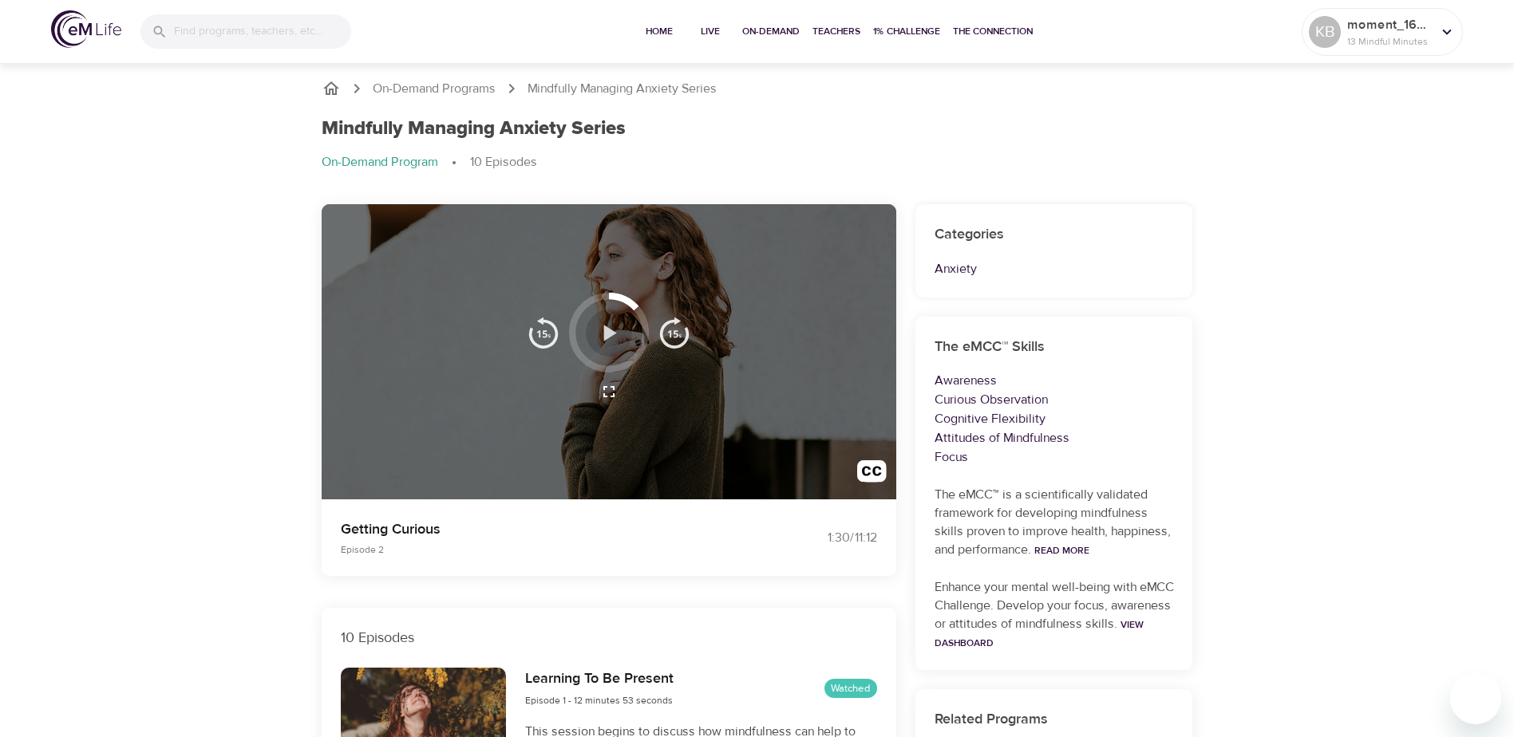
click at [606, 329] on icon "button" at bounding box center [610, 333] width 13 height 16
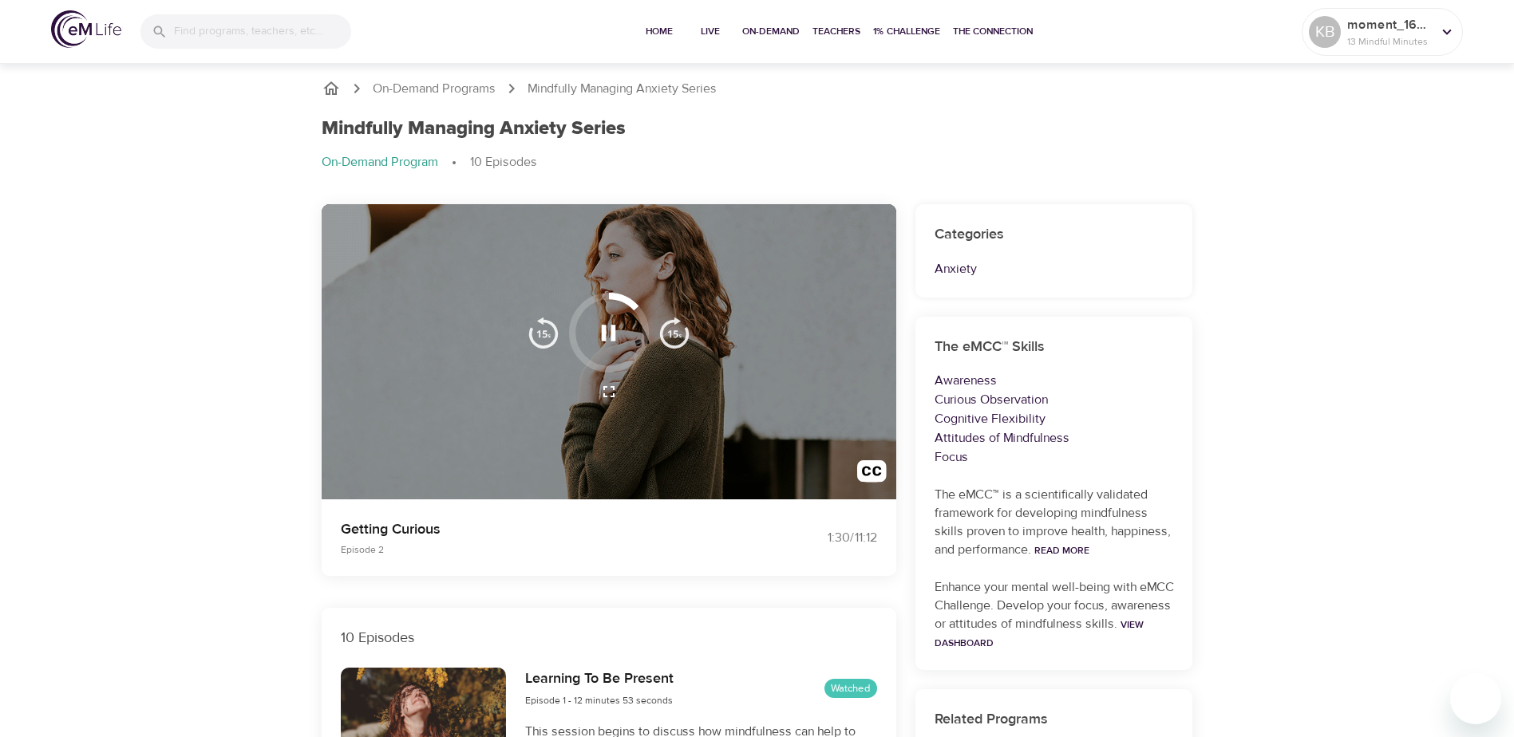
click at [413, 527] on p "Getting Curious" at bounding box center [539, 530] width 397 height 22
drag, startPoint x: 413, startPoint y: 527, endPoint x: 469, endPoint y: 280, distance: 253.8
click at [469, 280] on div at bounding box center [609, 352] width 574 height 296
click at [606, 327] on icon "button" at bounding box center [608, 333] width 28 height 28
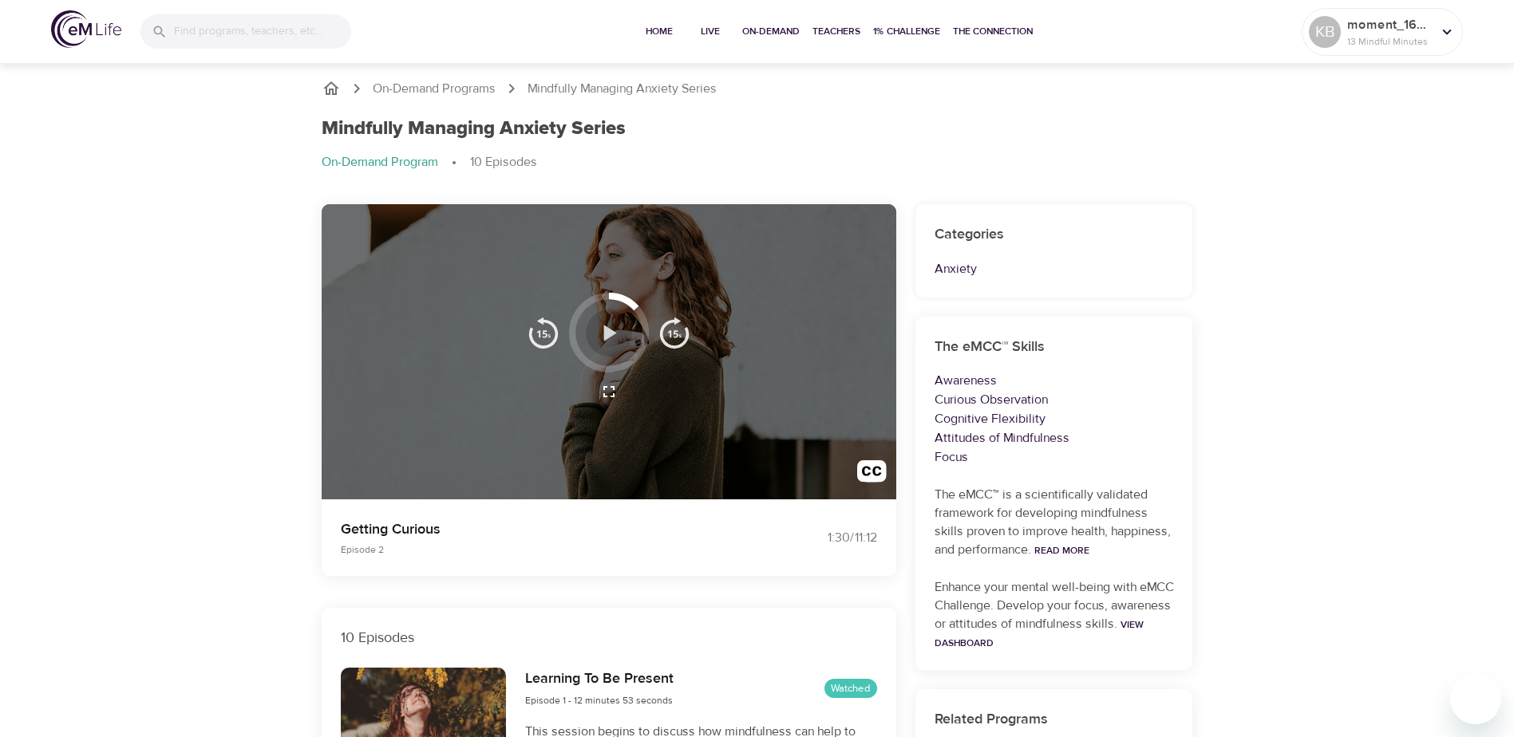
click at [606, 327] on icon "button" at bounding box center [610, 333] width 13 height 16
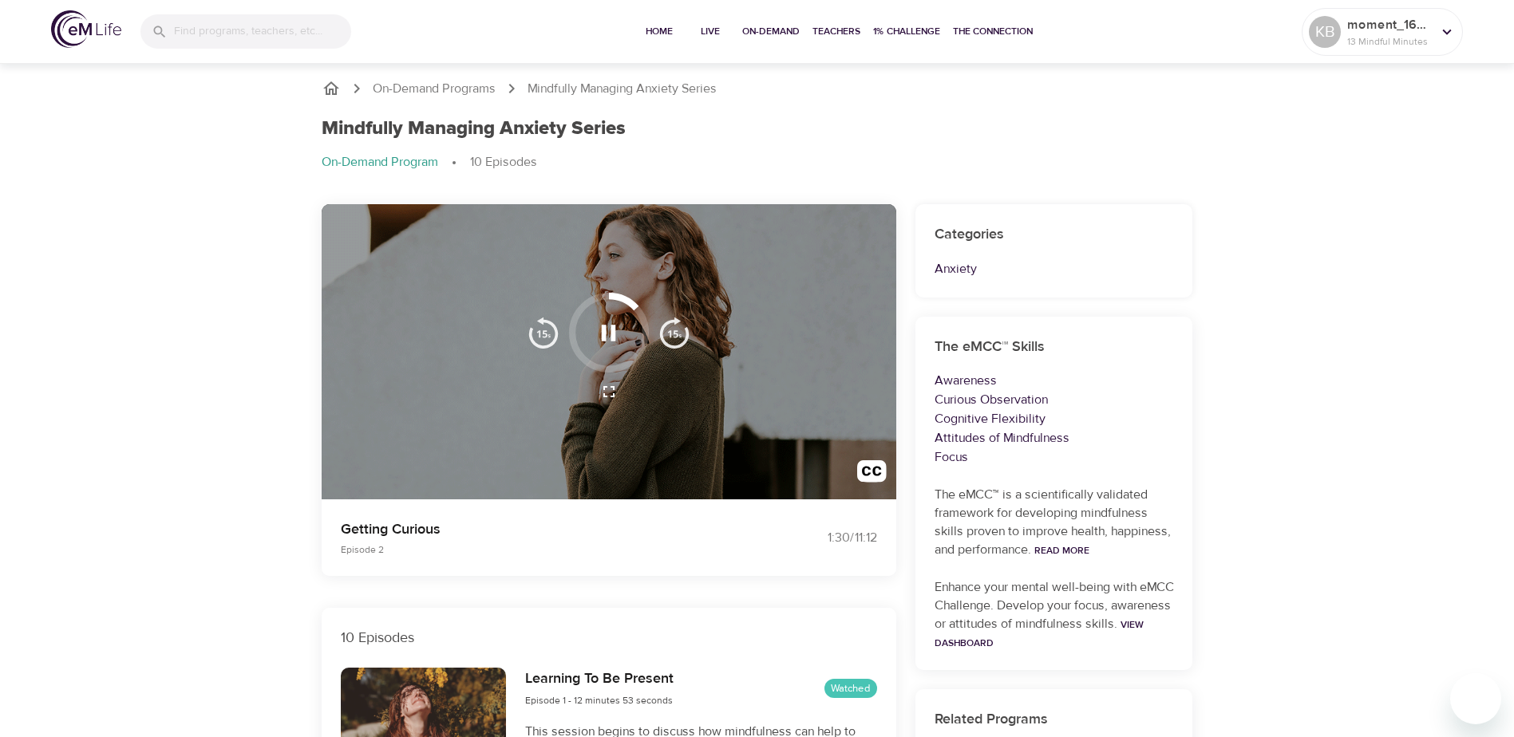
click at [402, 159] on p "On-Demand Program" at bounding box center [380, 162] width 116 height 18
click at [494, 167] on p "10 Episodes" at bounding box center [503, 162] width 67 height 18
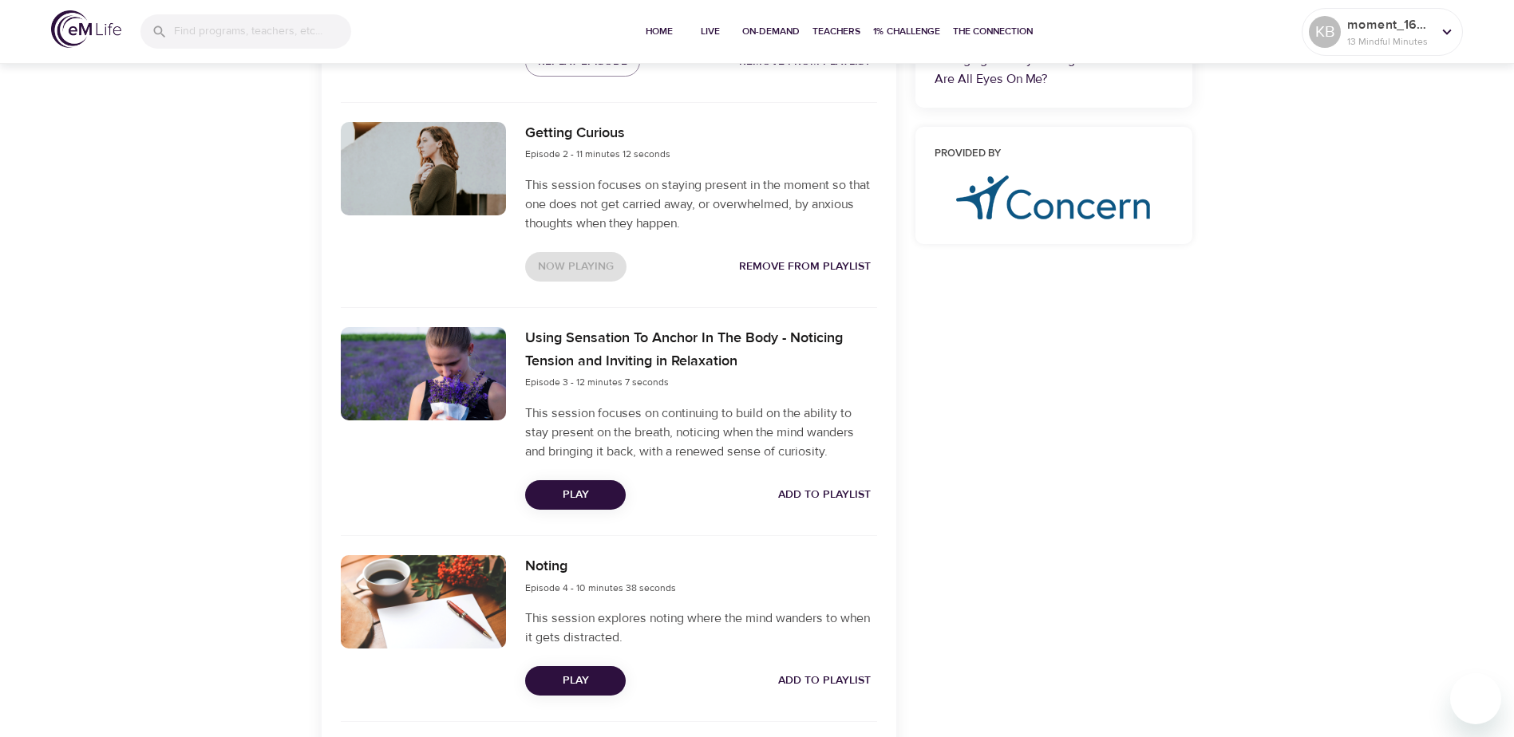
scroll to position [798, 0]
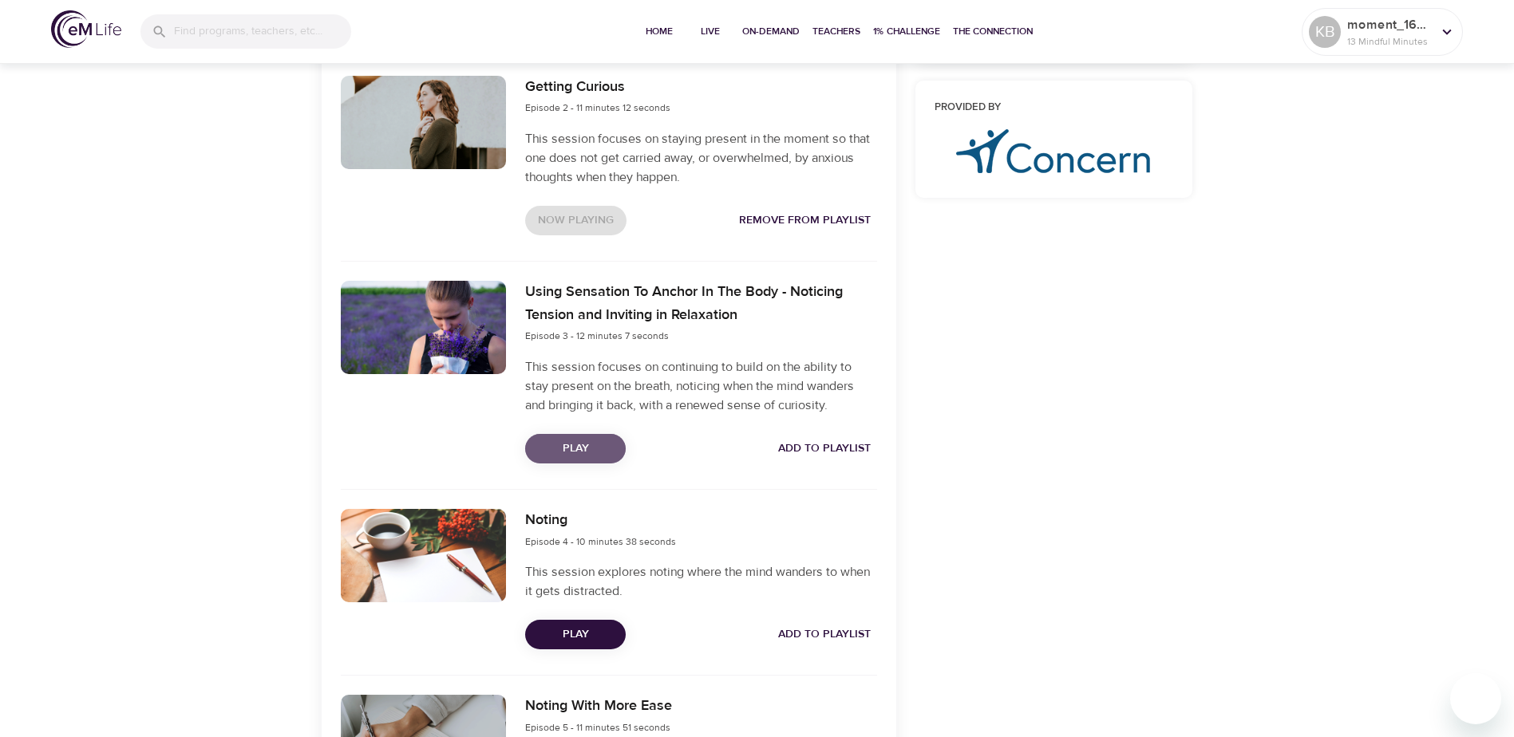
click at [584, 456] on span "Play" at bounding box center [575, 449] width 75 height 20
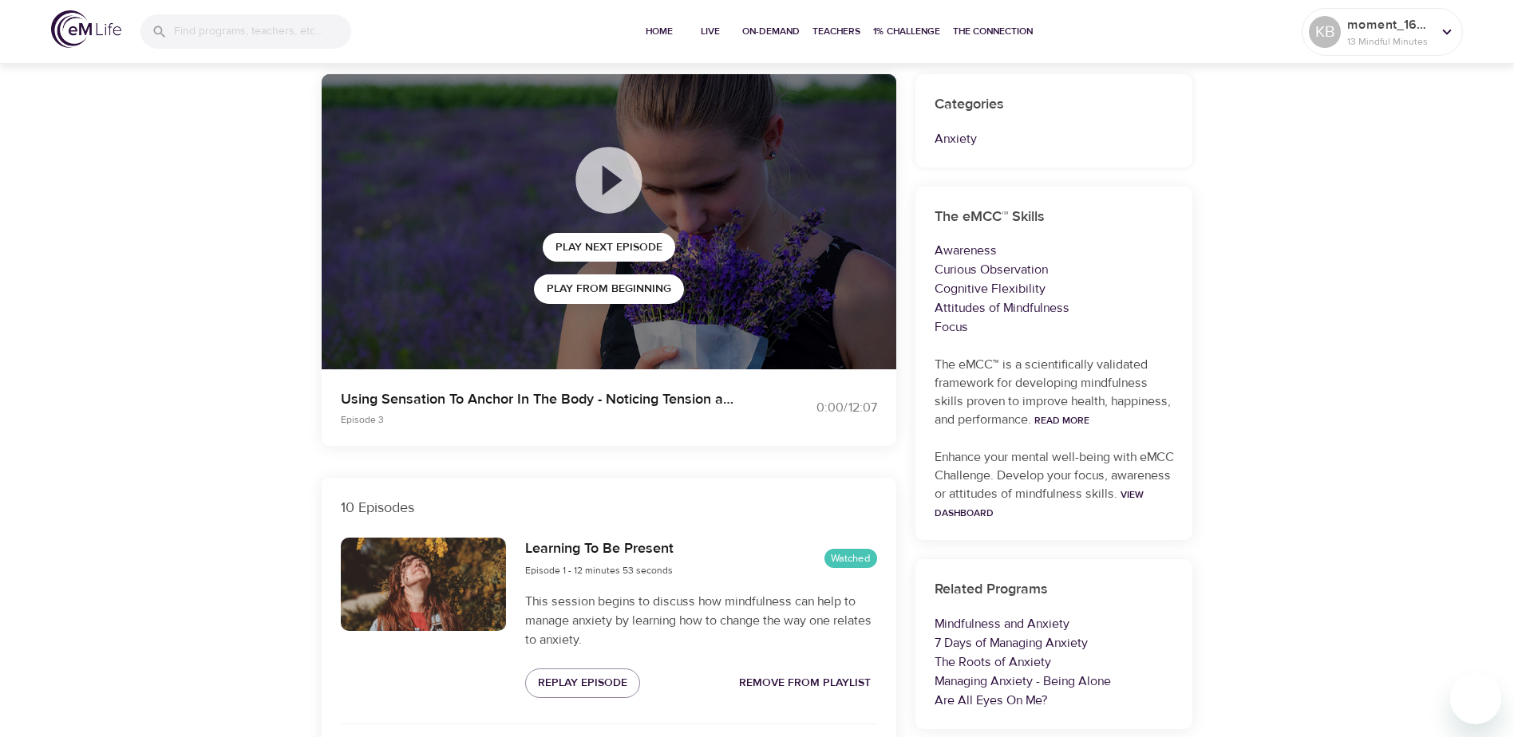
scroll to position [239, 0]
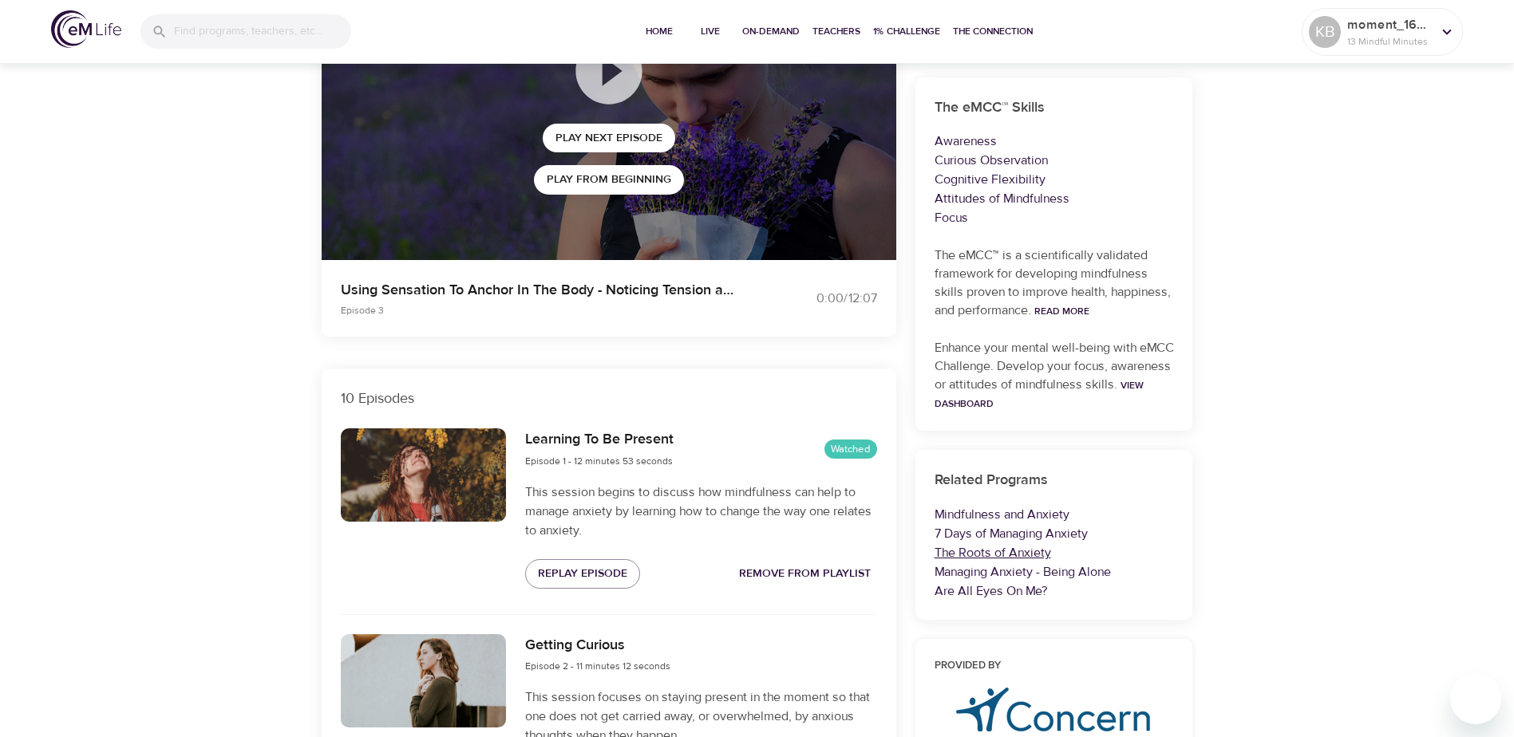
click at [1006, 551] on link "The Roots of Anxiety" at bounding box center [992, 553] width 116 height 16
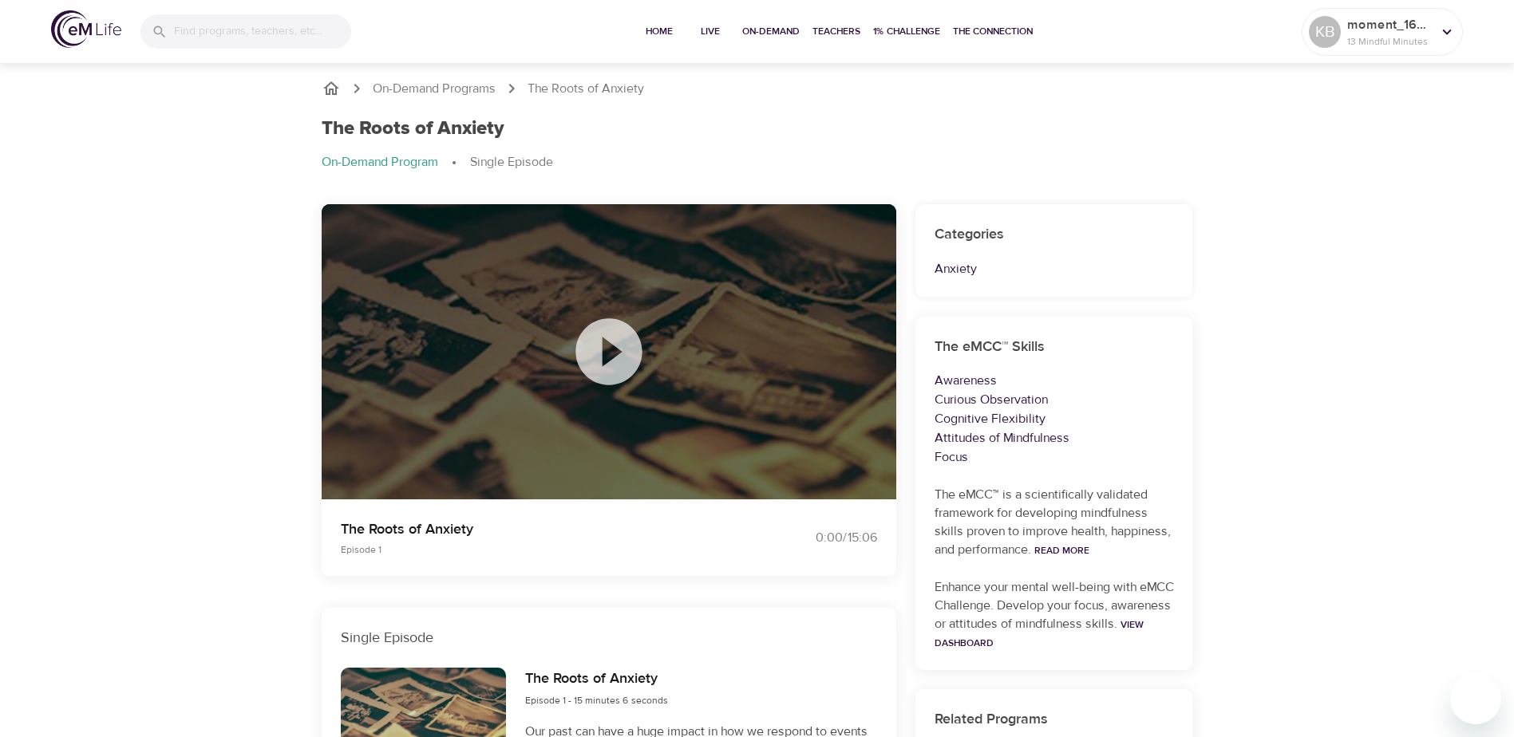
click at [584, 341] on icon at bounding box center [608, 351] width 66 height 66
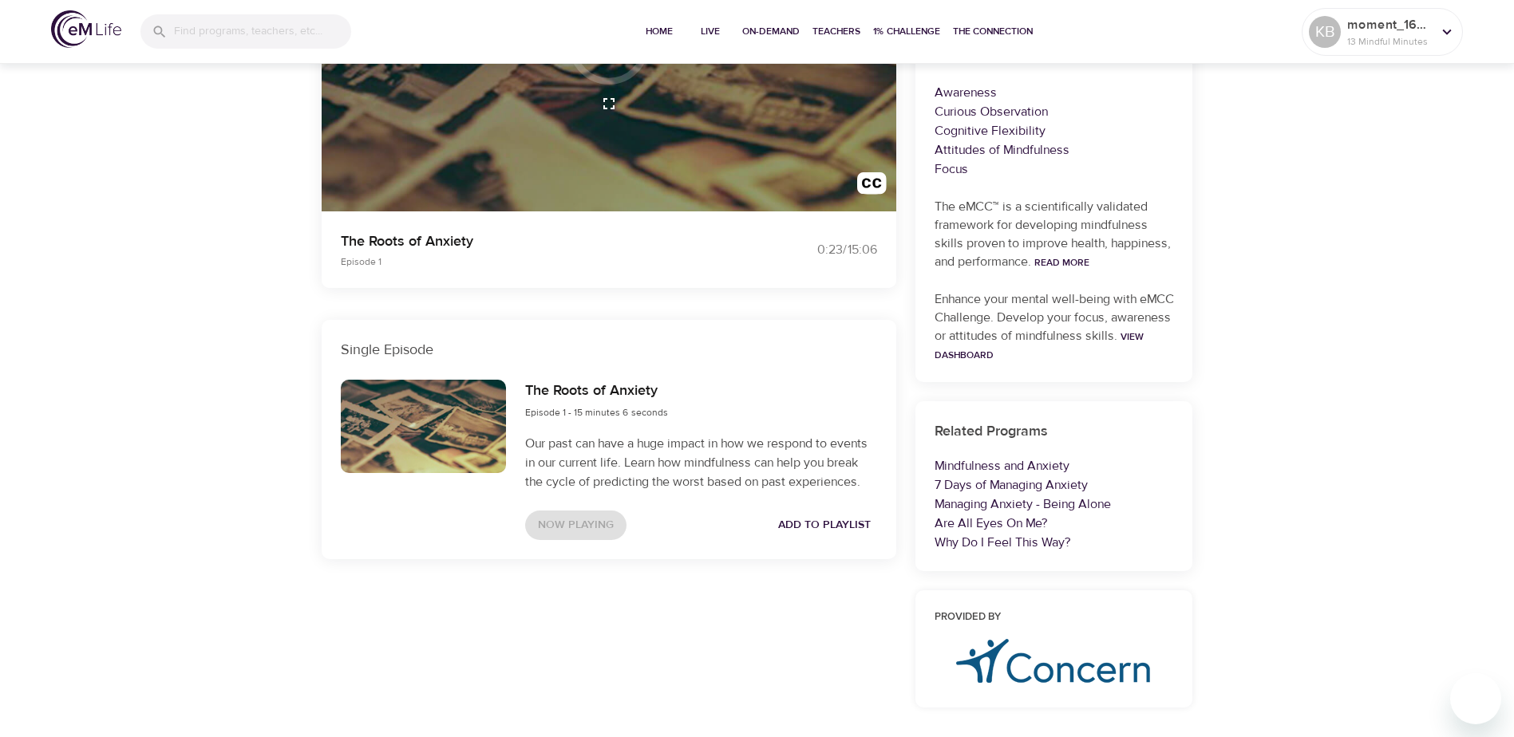
scroll to position [319, 0]
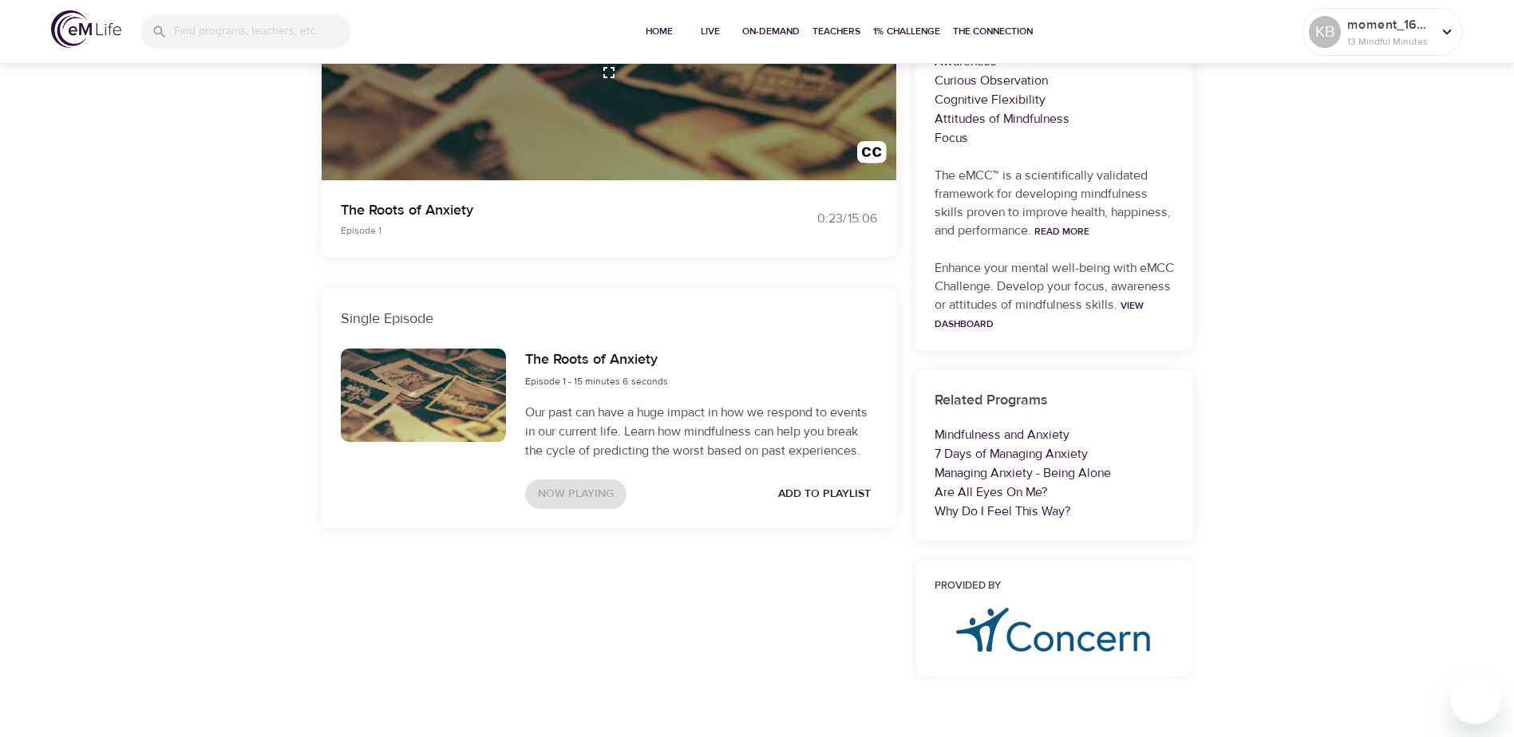
click at [837, 489] on span "Add to Playlist" at bounding box center [824, 494] width 93 height 20
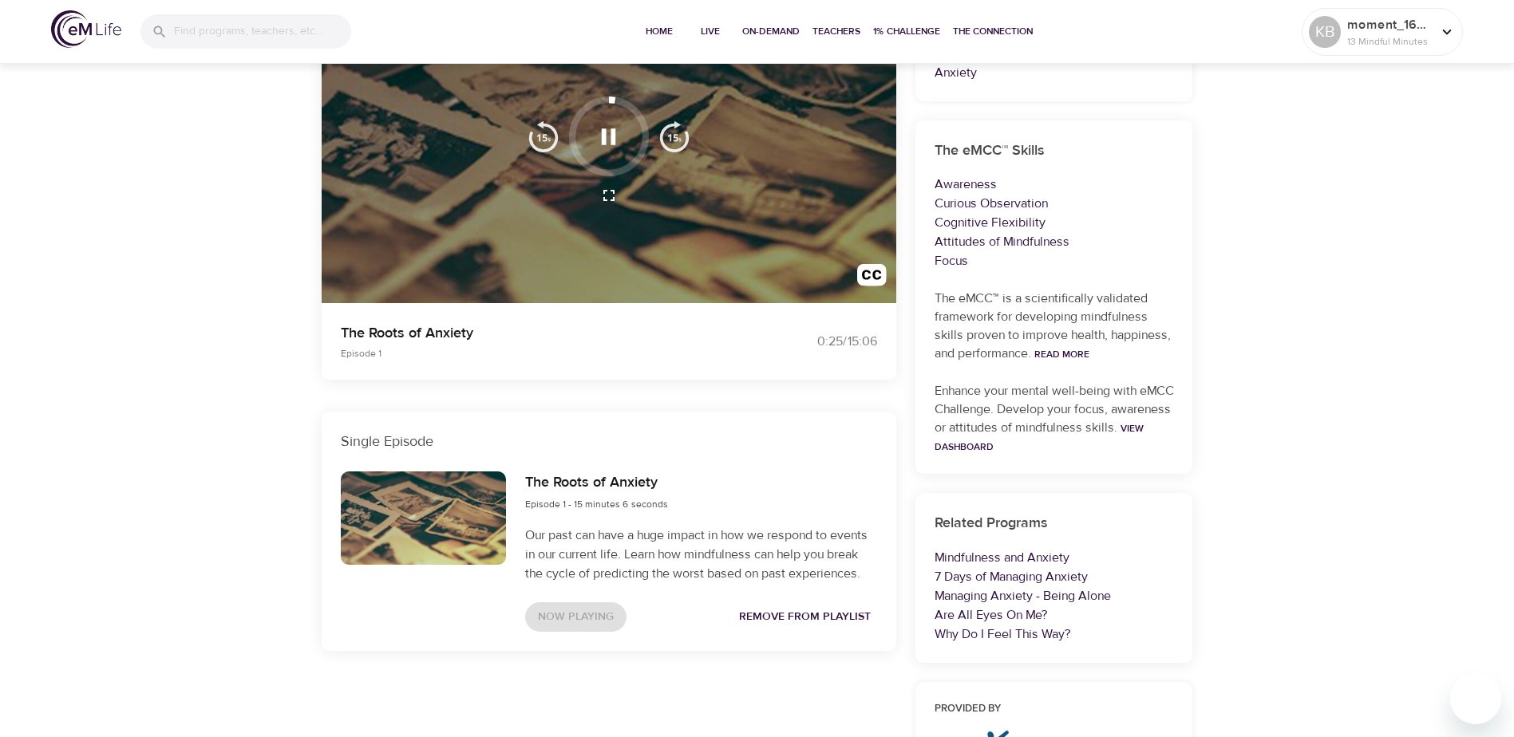
scroll to position [0, 0]
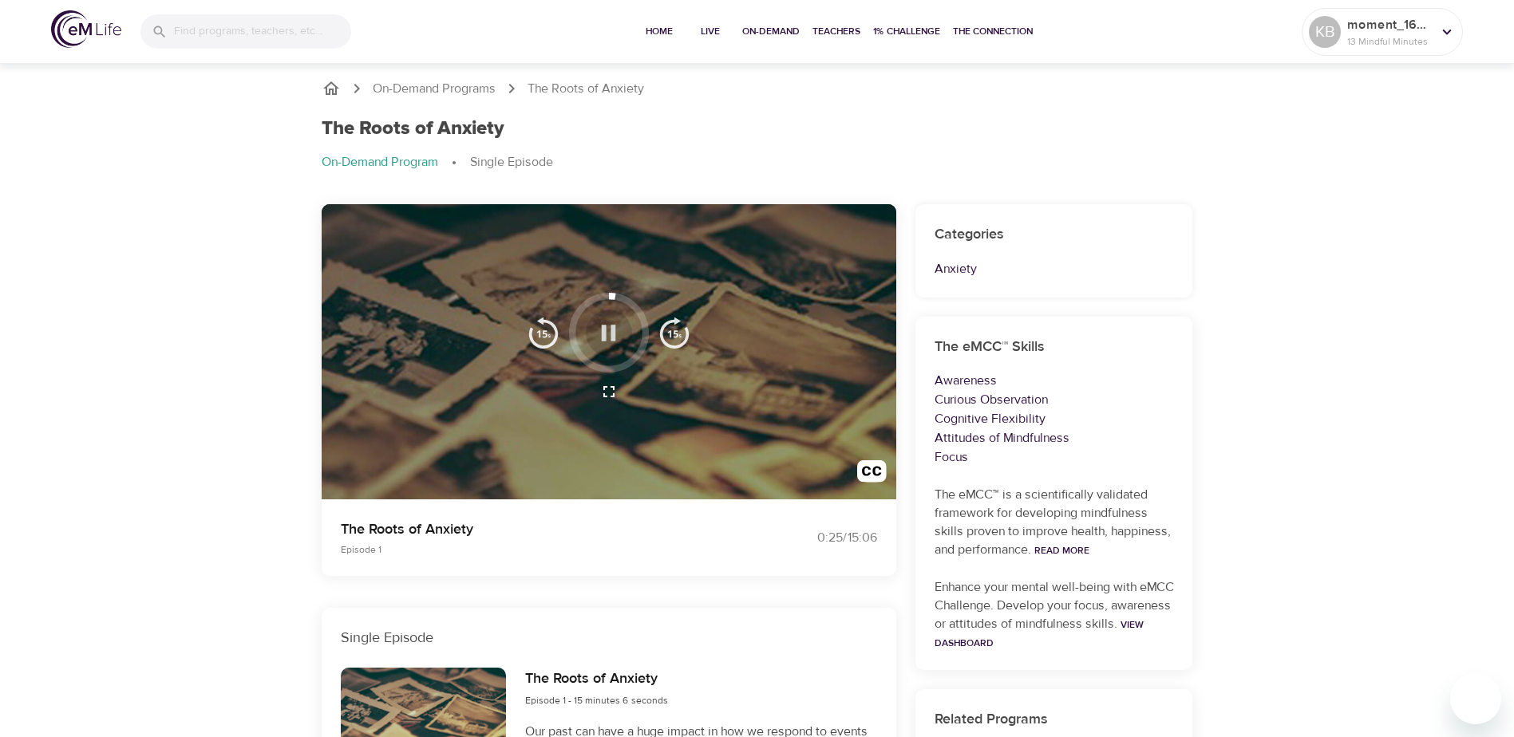
click at [598, 335] on icon "button" at bounding box center [608, 333] width 28 height 28
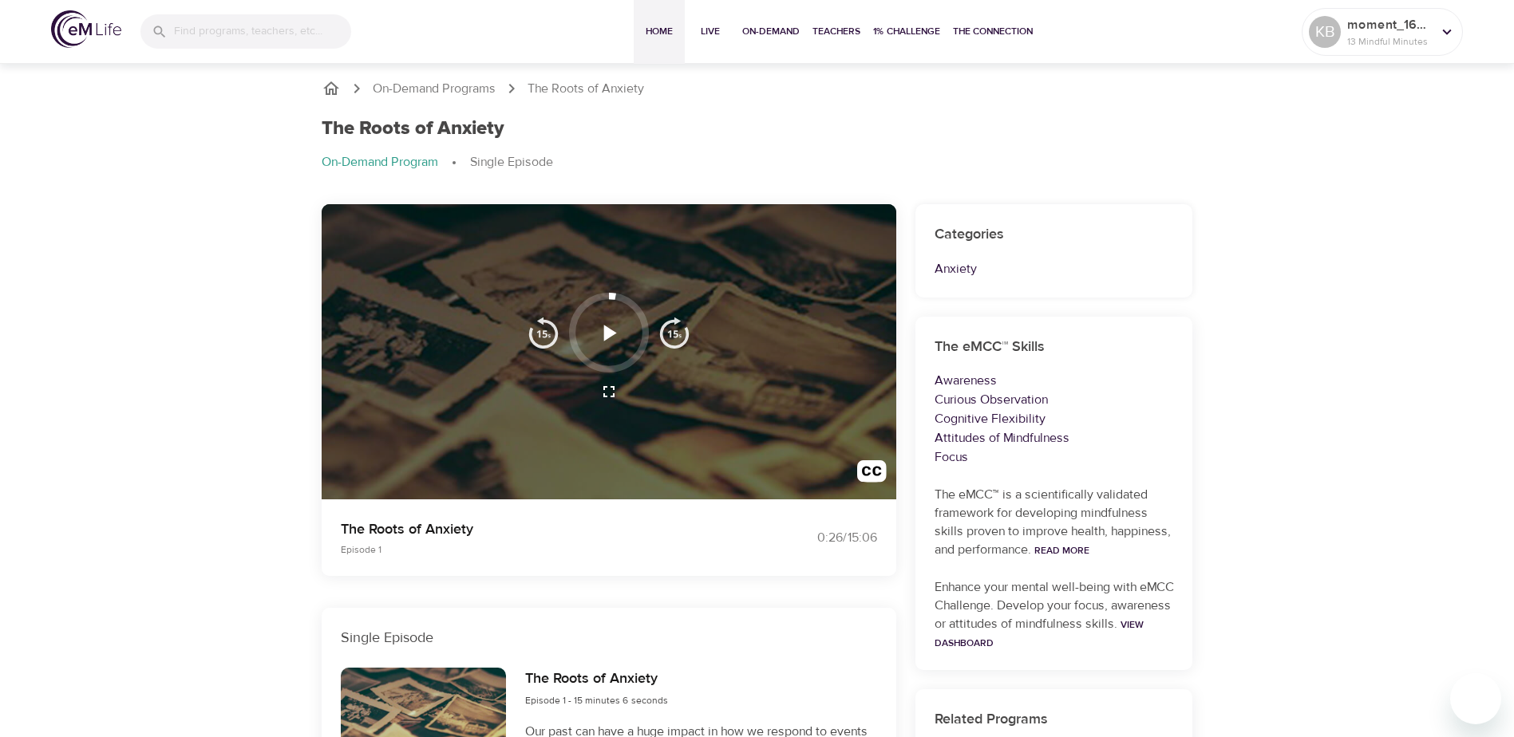
click at [655, 32] on span "Home" at bounding box center [659, 31] width 38 height 17
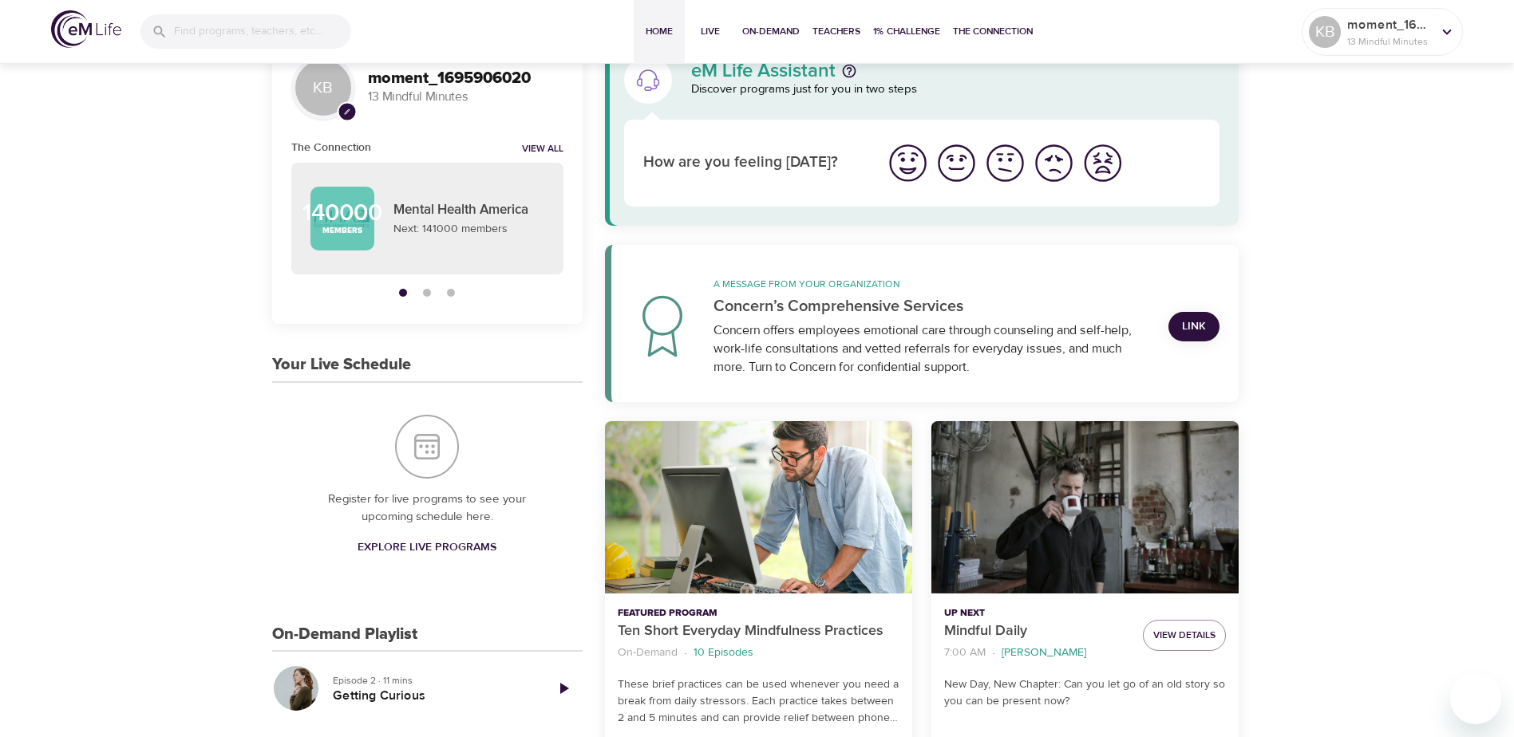
scroll to position [399, 0]
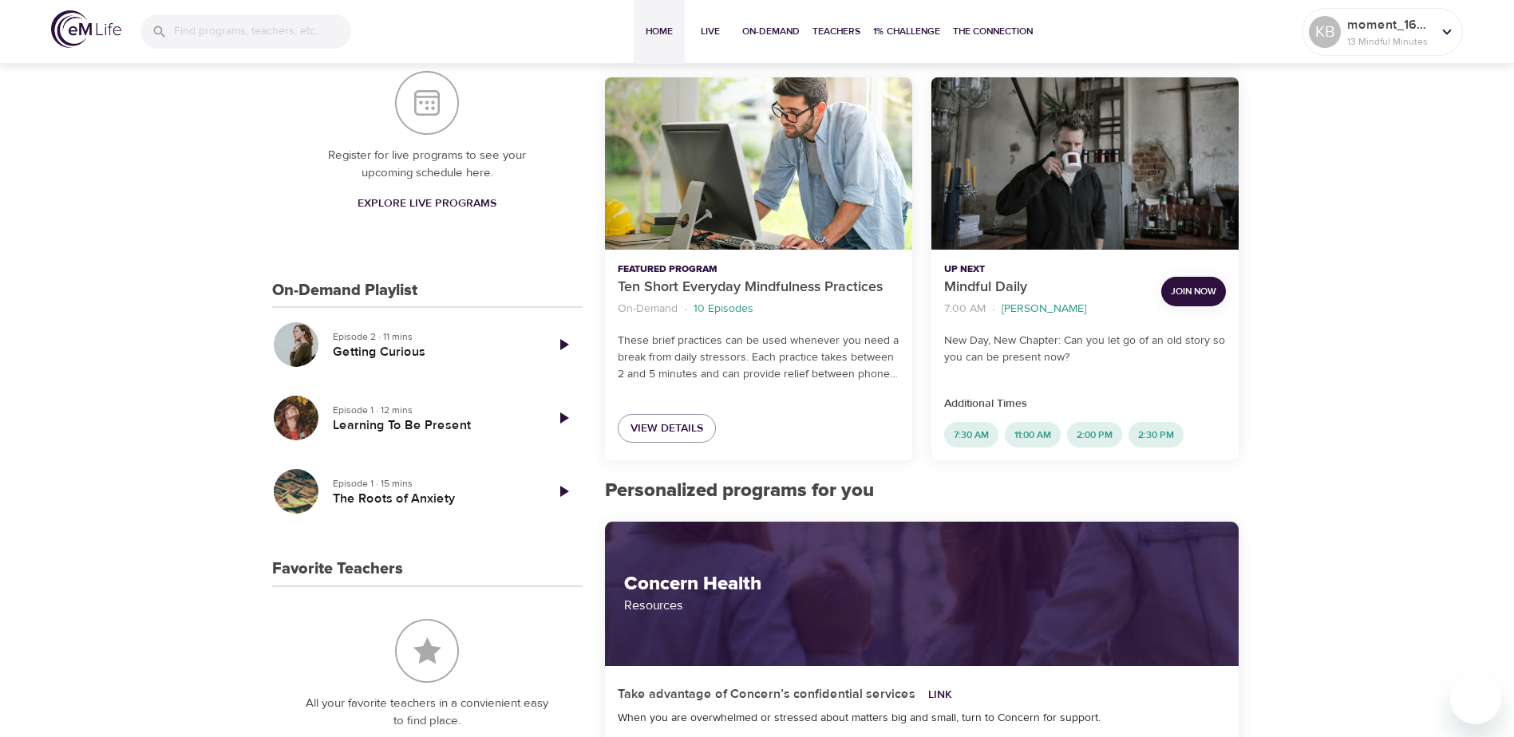
click at [567, 345] on icon "Play Episode" at bounding box center [564, 344] width 9 height 11
